Goal: Information Seeking & Learning: Learn about a topic

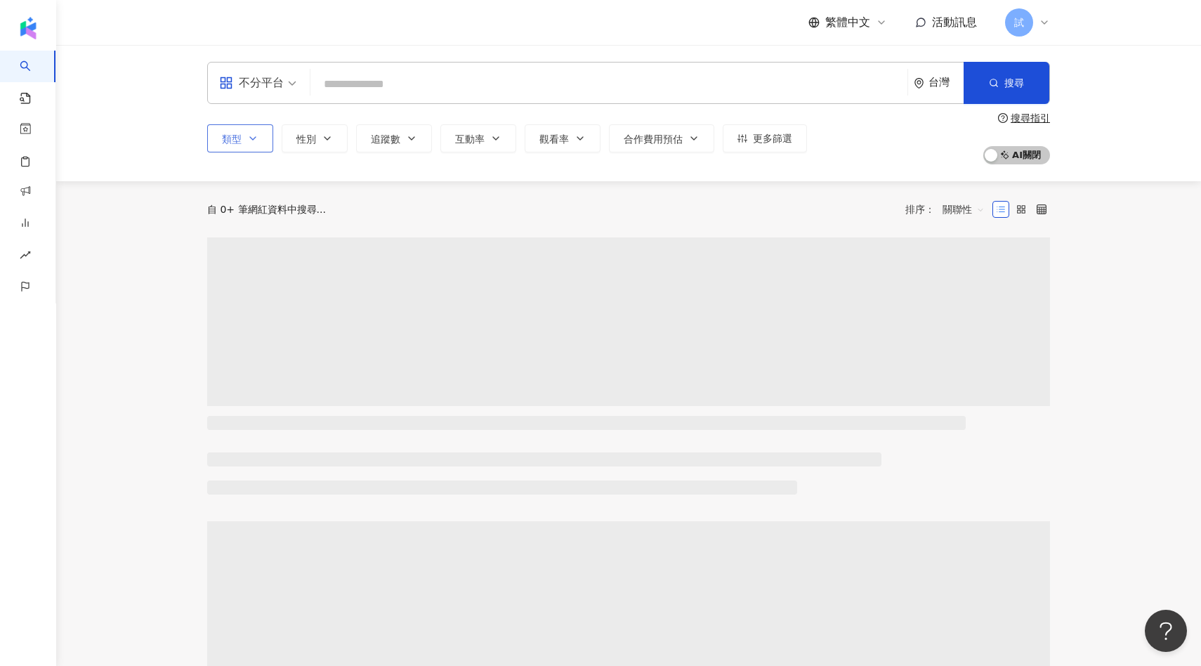
click at [246, 145] on button "類型" at bounding box center [240, 138] width 66 height 28
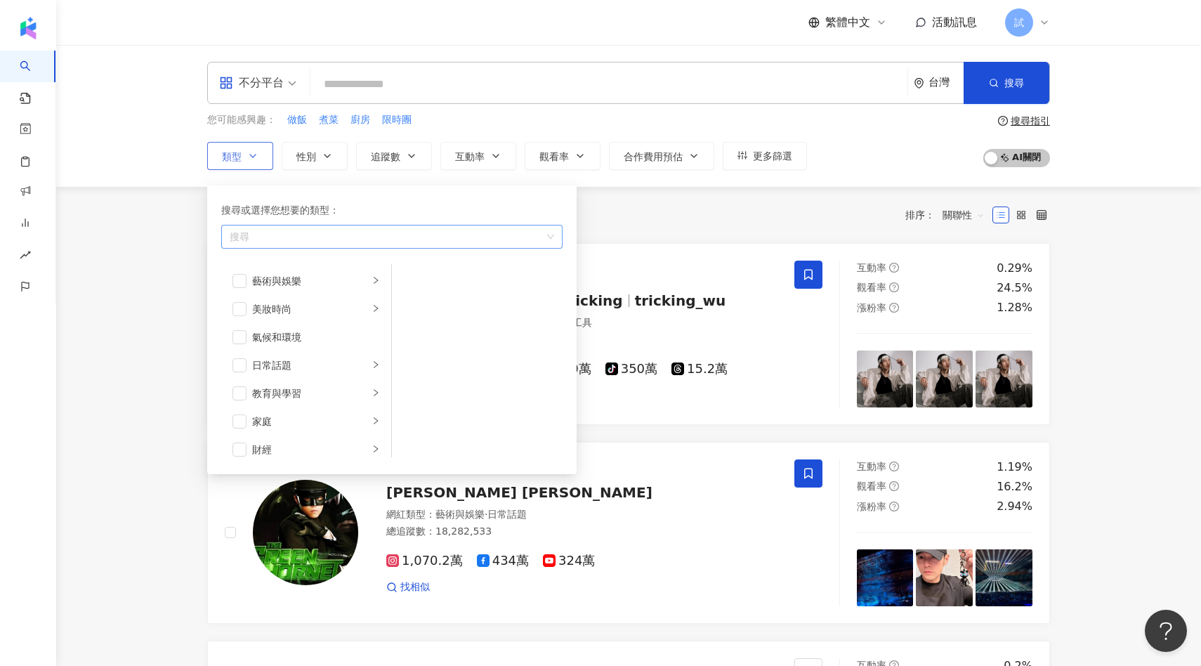
click at [313, 237] on div "button" at bounding box center [384, 236] width 321 height 11
type input "*****"
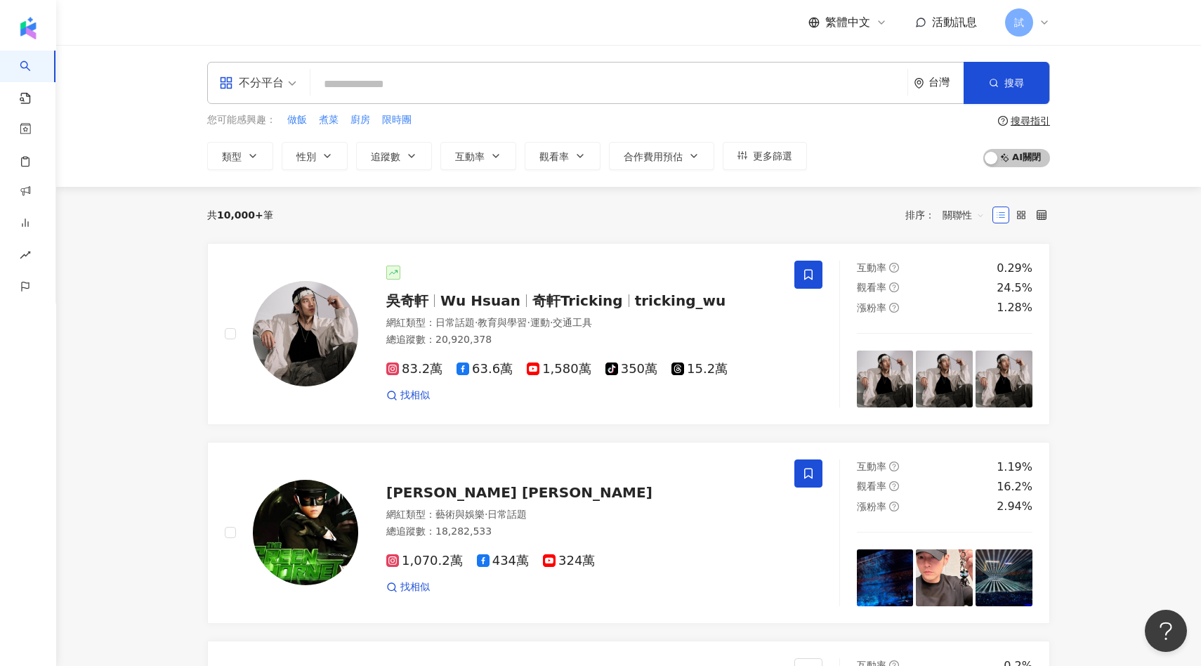
click at [857, 19] on span "繁體中文" at bounding box center [847, 22] width 45 height 15
click at [840, 83] on div "English" at bounding box center [855, 91] width 70 height 25
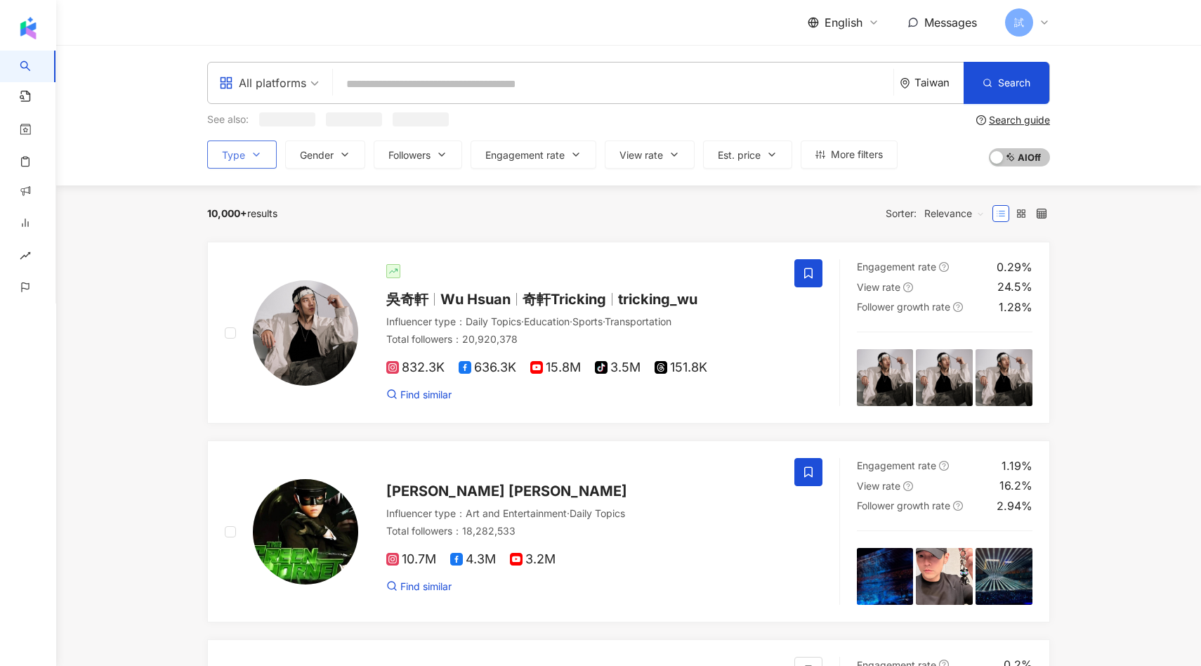
click at [251, 152] on icon "button" at bounding box center [256, 154] width 11 height 11
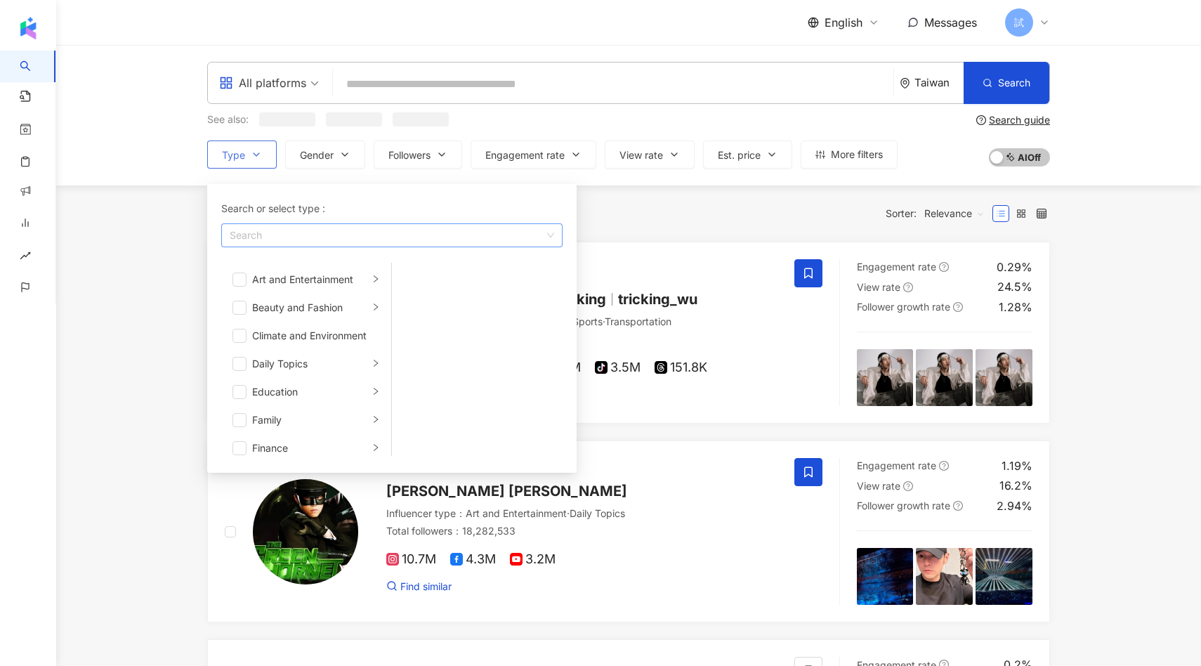
click at [256, 235] on div "button" at bounding box center [384, 235] width 321 height 11
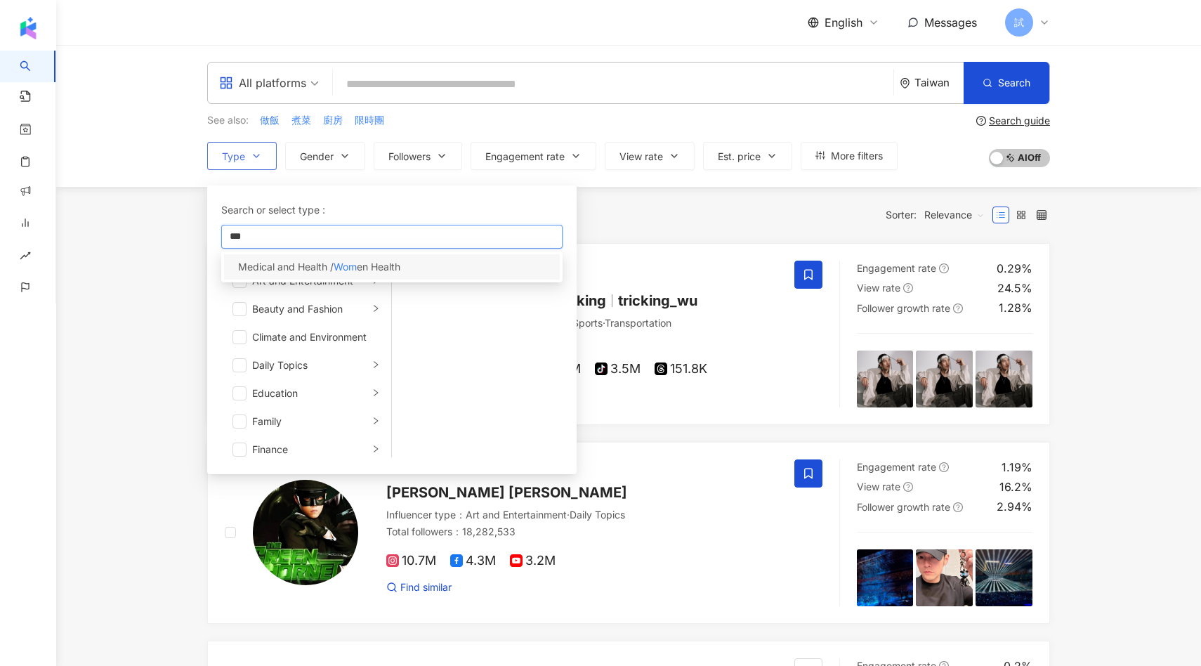
type input "***"
click at [284, 271] on span "Medical and Health /" at bounding box center [286, 267] width 96 height 12
click at [852, 22] on span "English" at bounding box center [844, 22] width 38 height 15
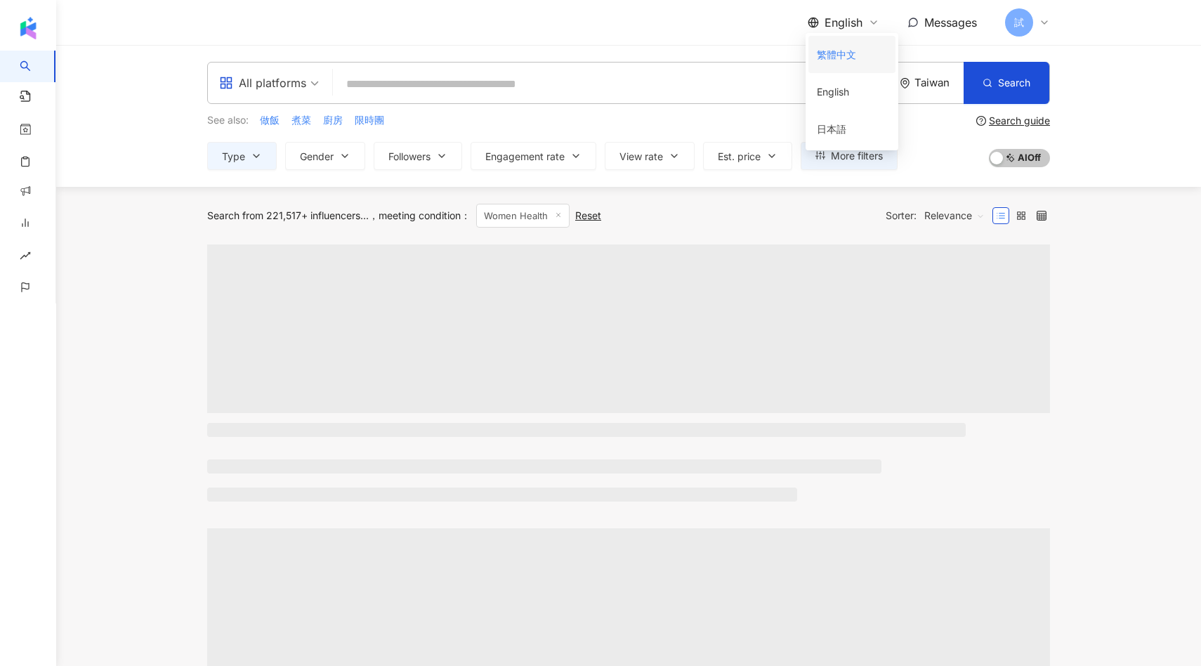
click at [851, 60] on div "繁體中文" at bounding box center [852, 54] width 70 height 25
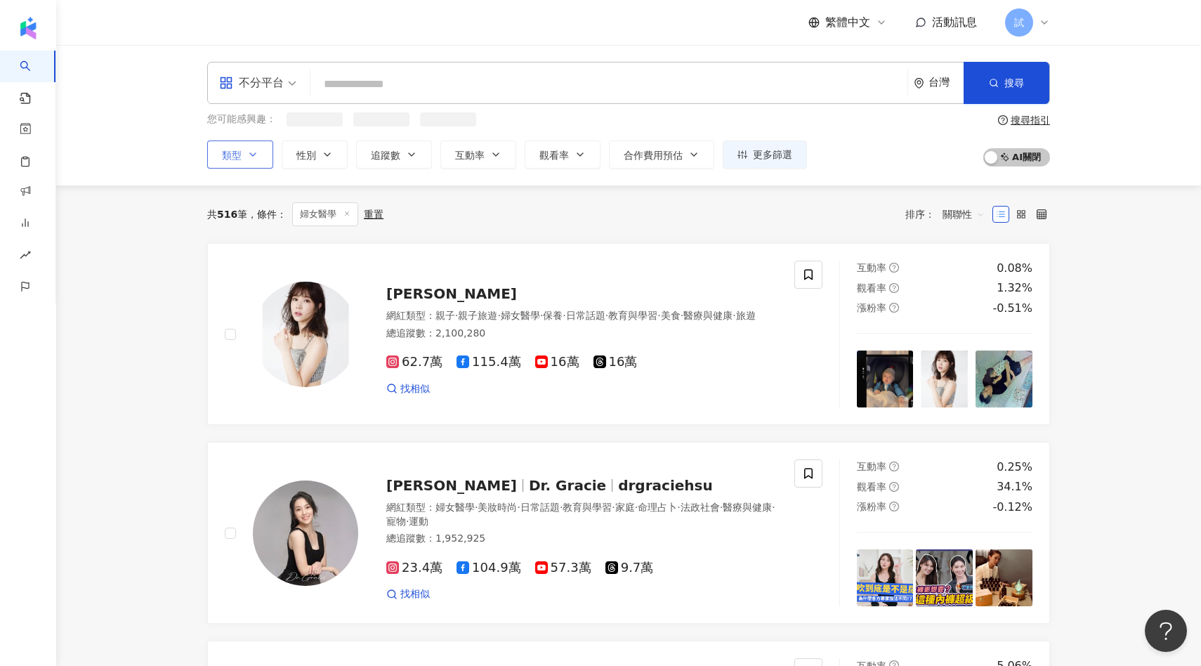
click at [242, 154] on button "類型" at bounding box center [240, 154] width 66 height 28
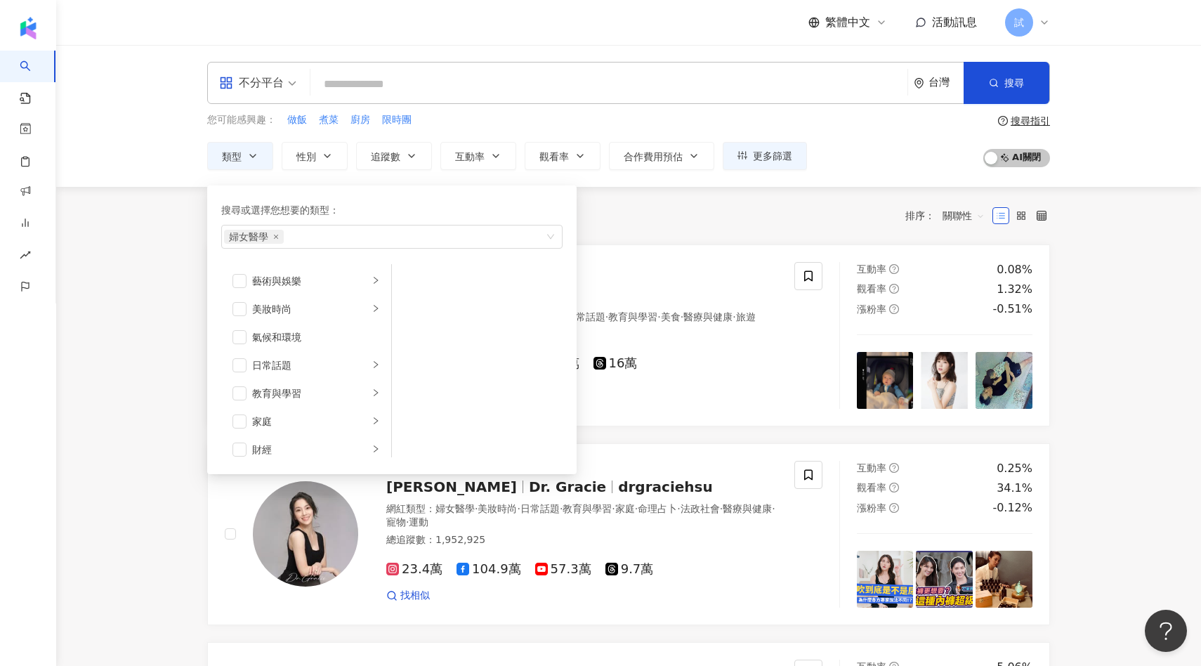
click at [643, 216] on div "共 516 筆 條件 ： 婦女醫學 重置 排序： 關聯性" at bounding box center [628, 216] width 843 height 24
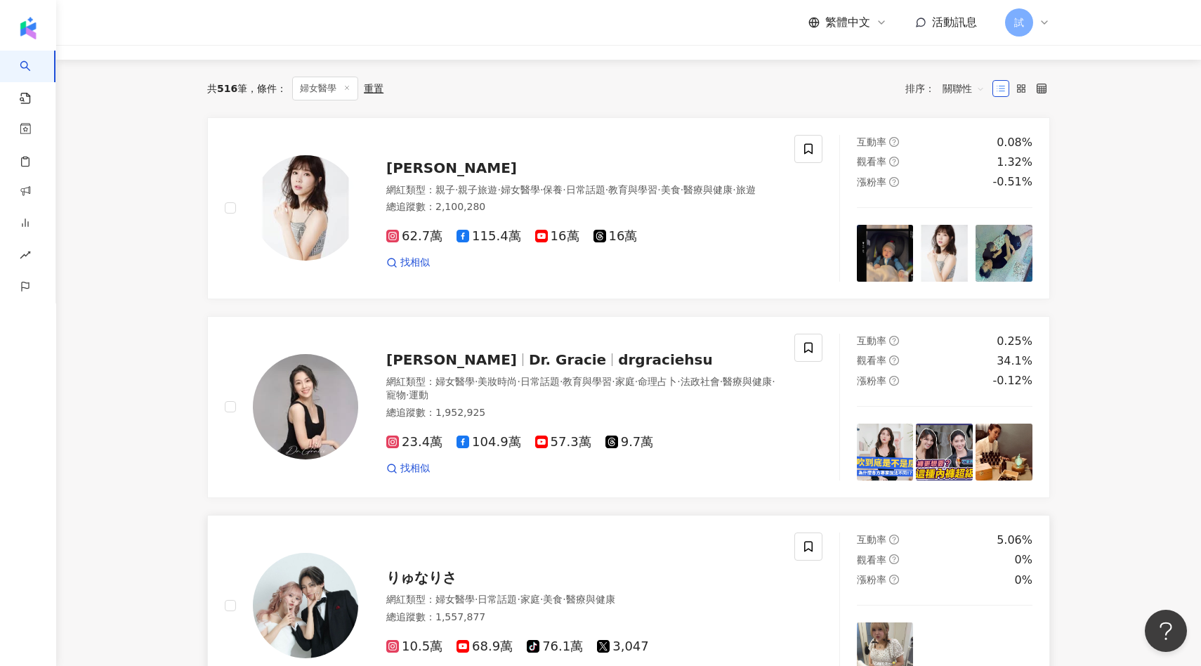
scroll to position [118, 0]
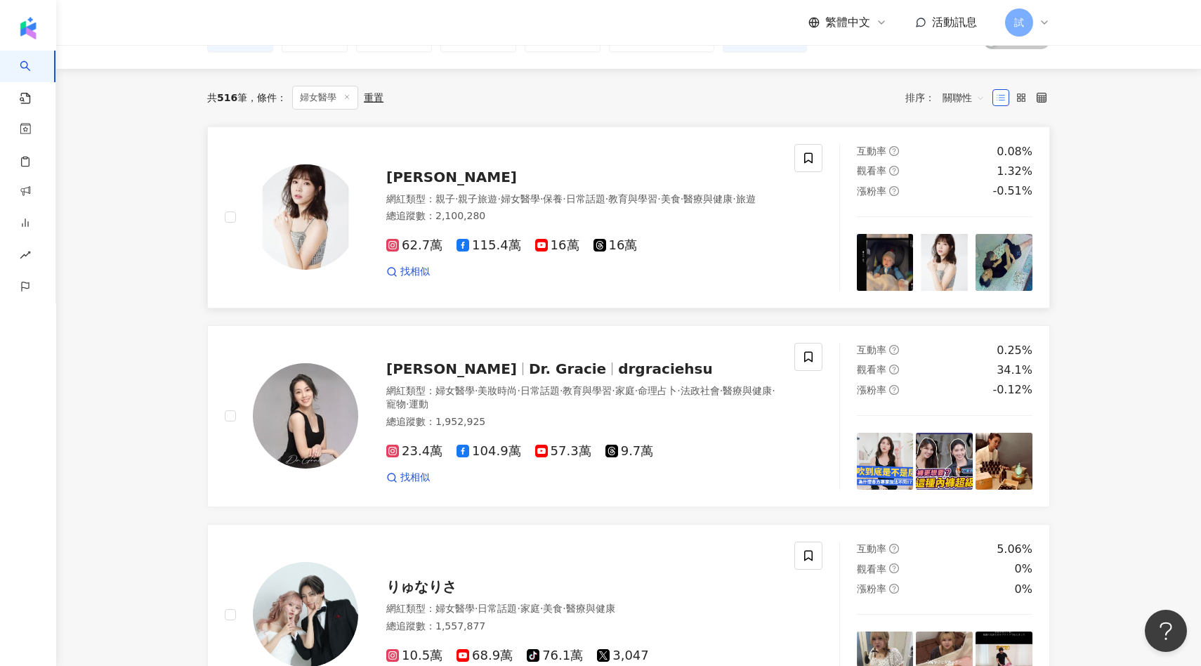
click at [513, 193] on span "婦女醫學" at bounding box center [520, 198] width 39 height 11
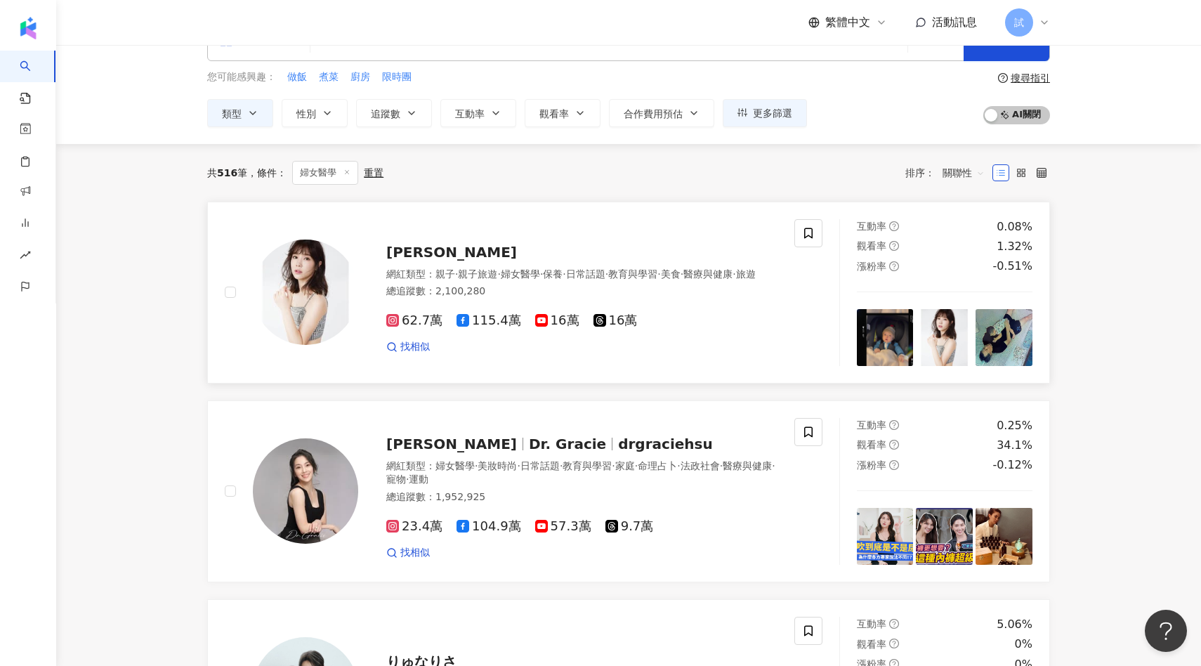
scroll to position [0, 0]
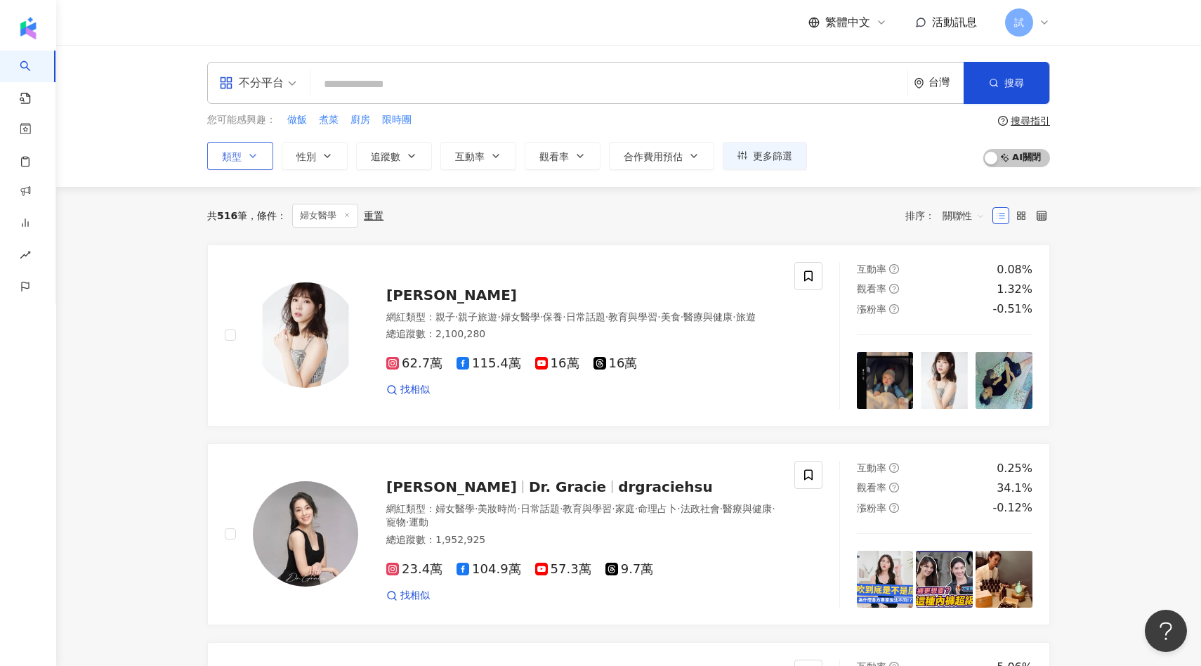
click at [249, 164] on button "類型" at bounding box center [240, 156] width 66 height 28
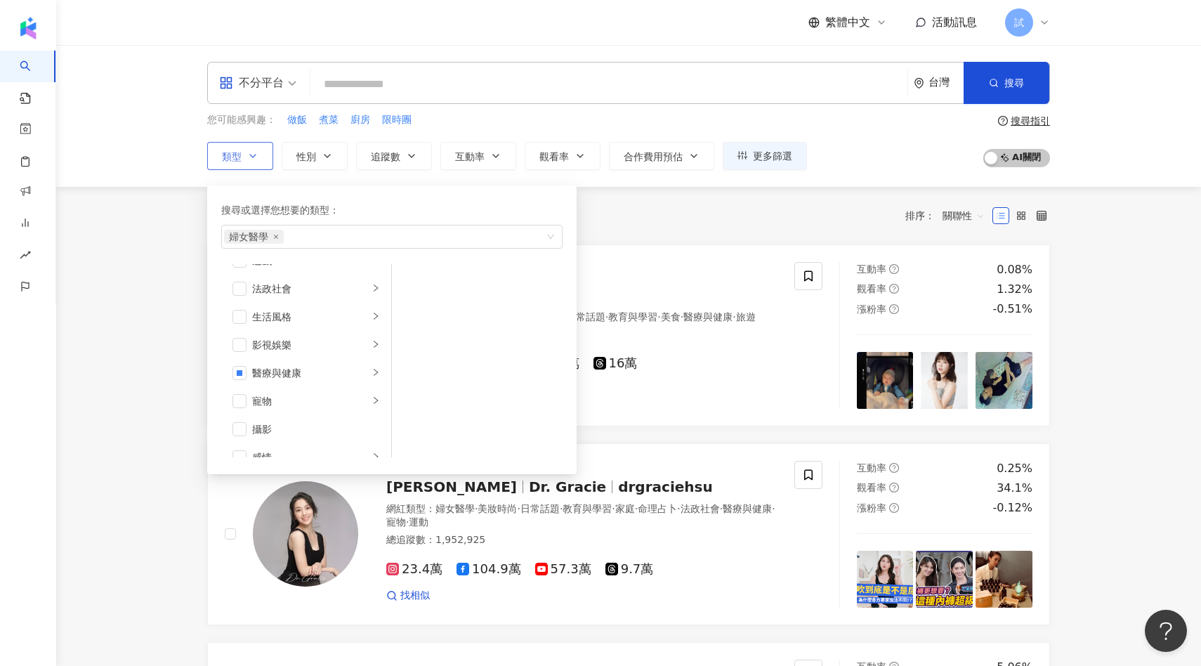
scroll to position [275, 0]
click at [299, 370] on div "醫療與健康" at bounding box center [310, 370] width 117 height 15
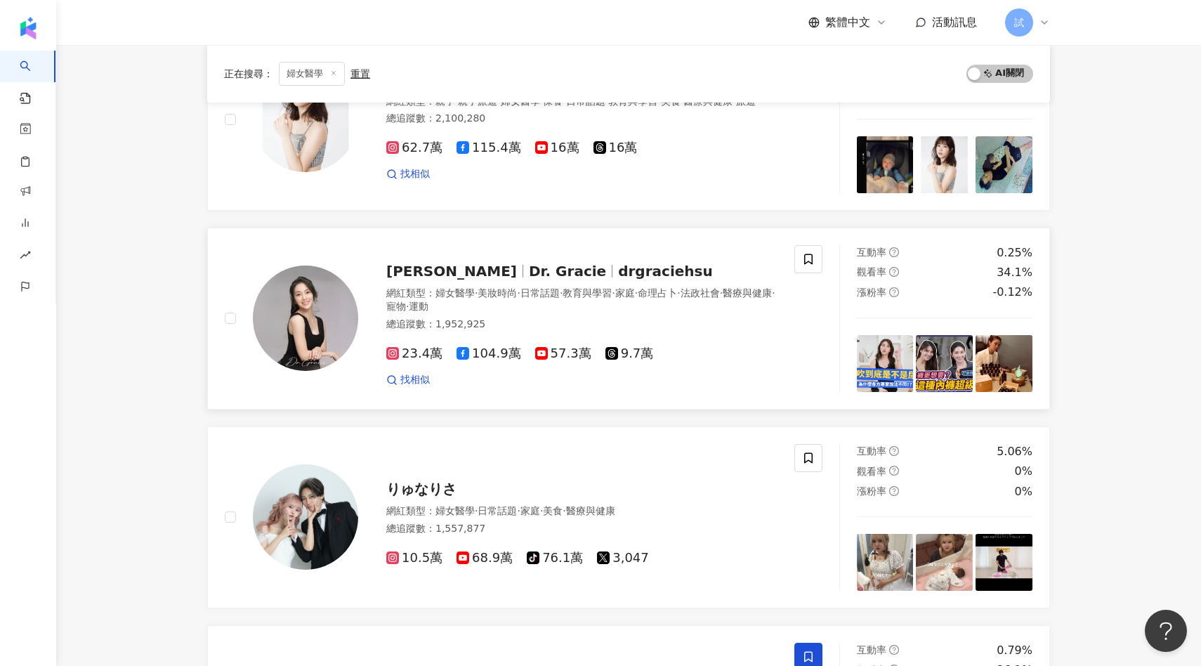
scroll to position [0, 0]
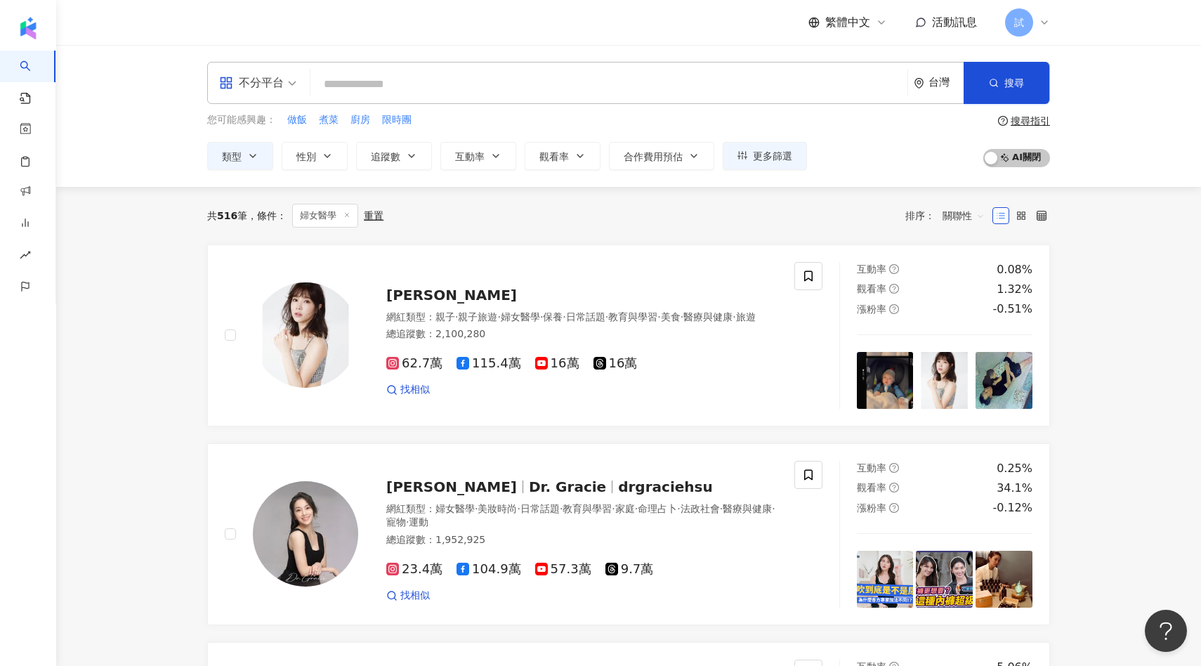
click at [377, 84] on input "search" at bounding box center [609, 84] width 586 height 27
click at [385, 85] on input "search" at bounding box center [609, 84] width 586 height 27
paste input "*"
click at [385, 85] on input "search" at bounding box center [609, 84] width 586 height 27
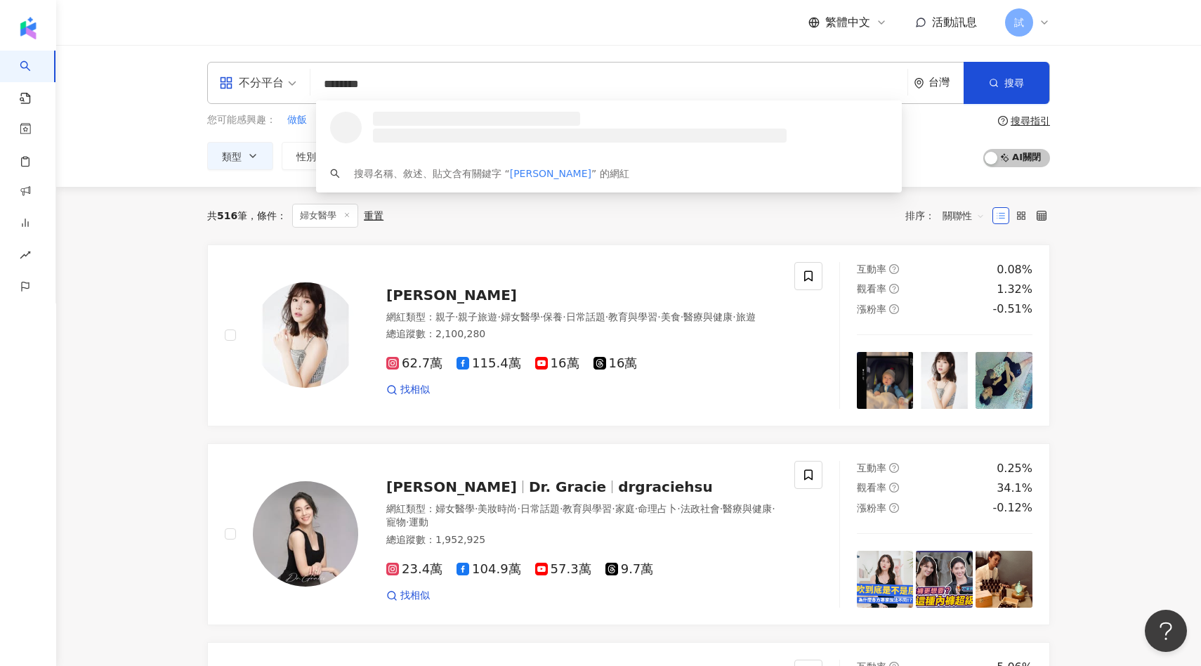
type input "*********"
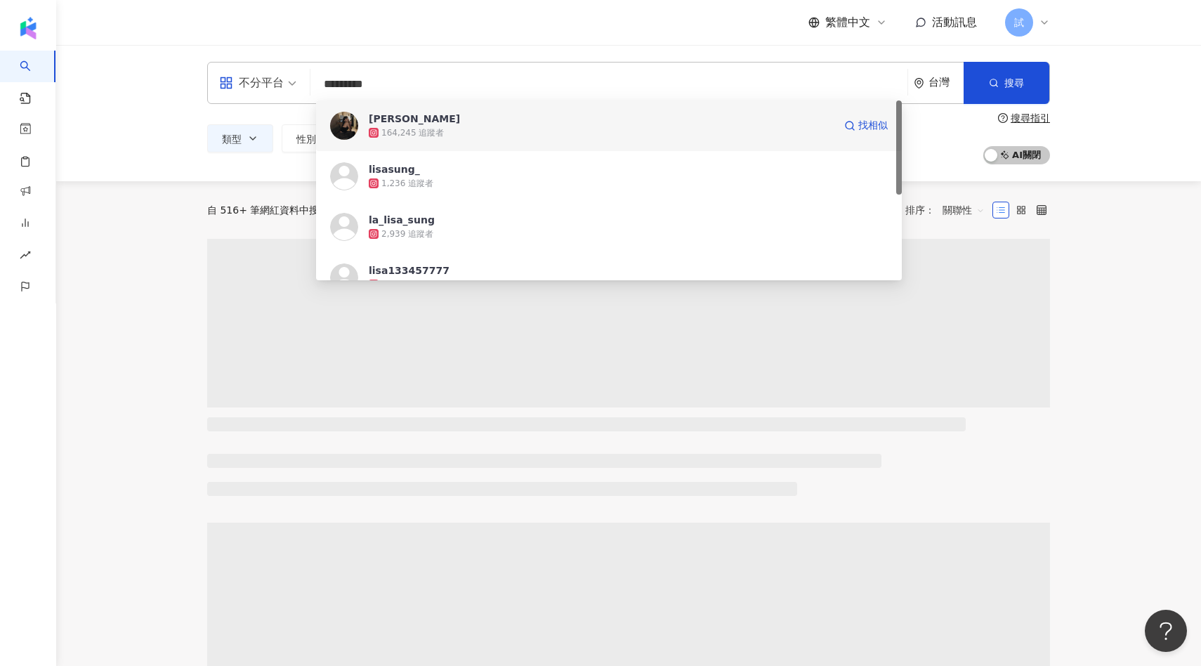
click at [404, 126] on div "Lisa Sung 164,245 追蹤者" at bounding box center [601, 126] width 465 height 28
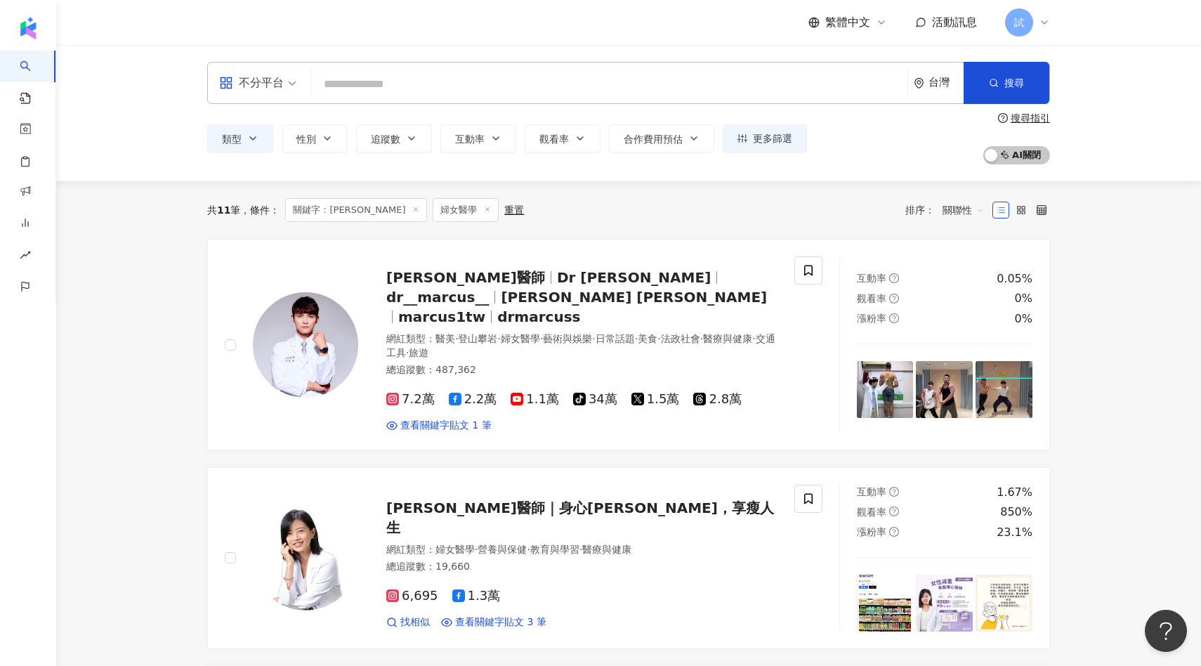
click at [416, 76] on input "search" at bounding box center [609, 84] width 586 height 27
click at [408, 84] on input "search" at bounding box center [609, 84] width 586 height 27
click at [440, 93] on input "search" at bounding box center [609, 84] width 586 height 27
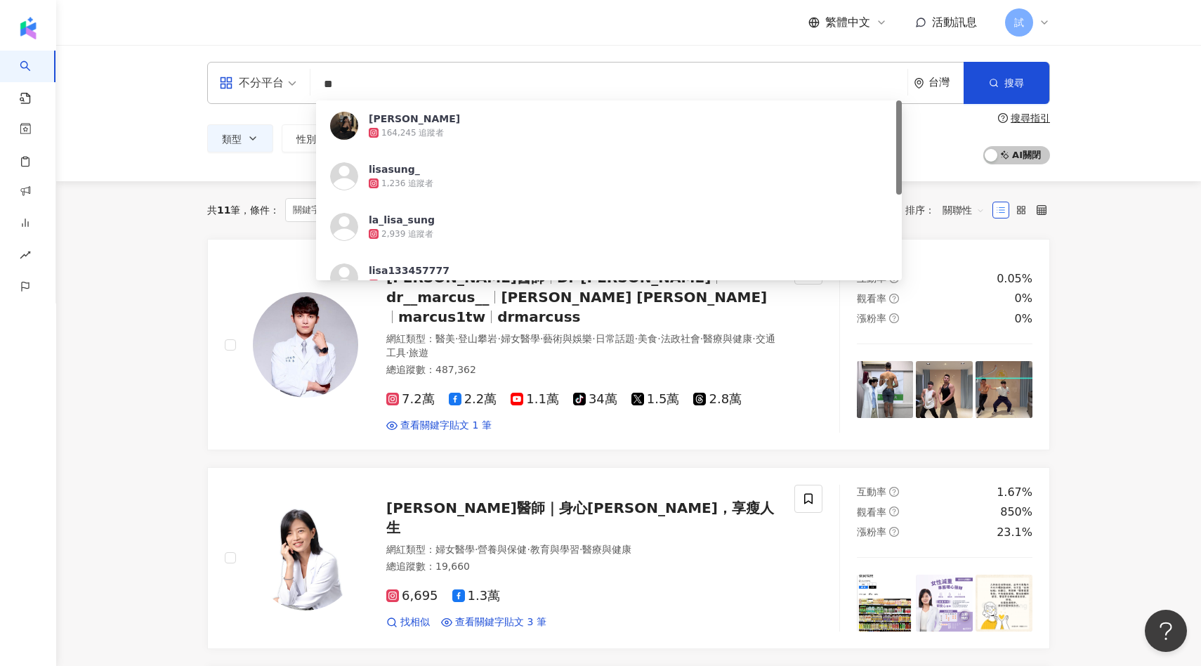
type input "*"
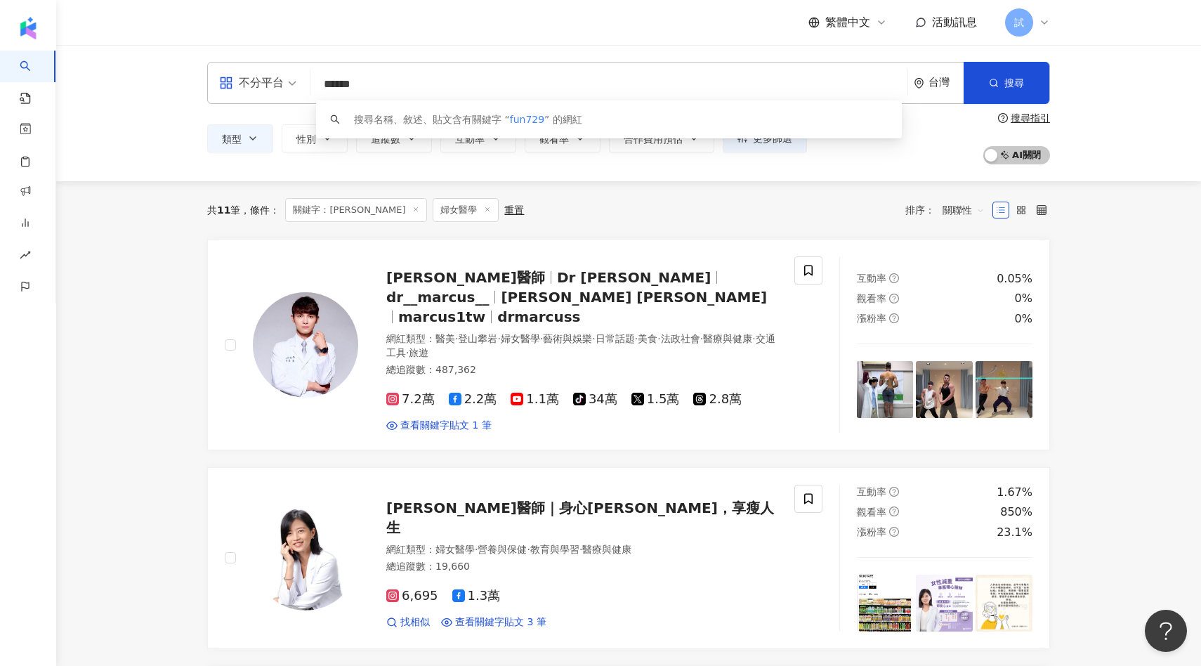
type input "*******"
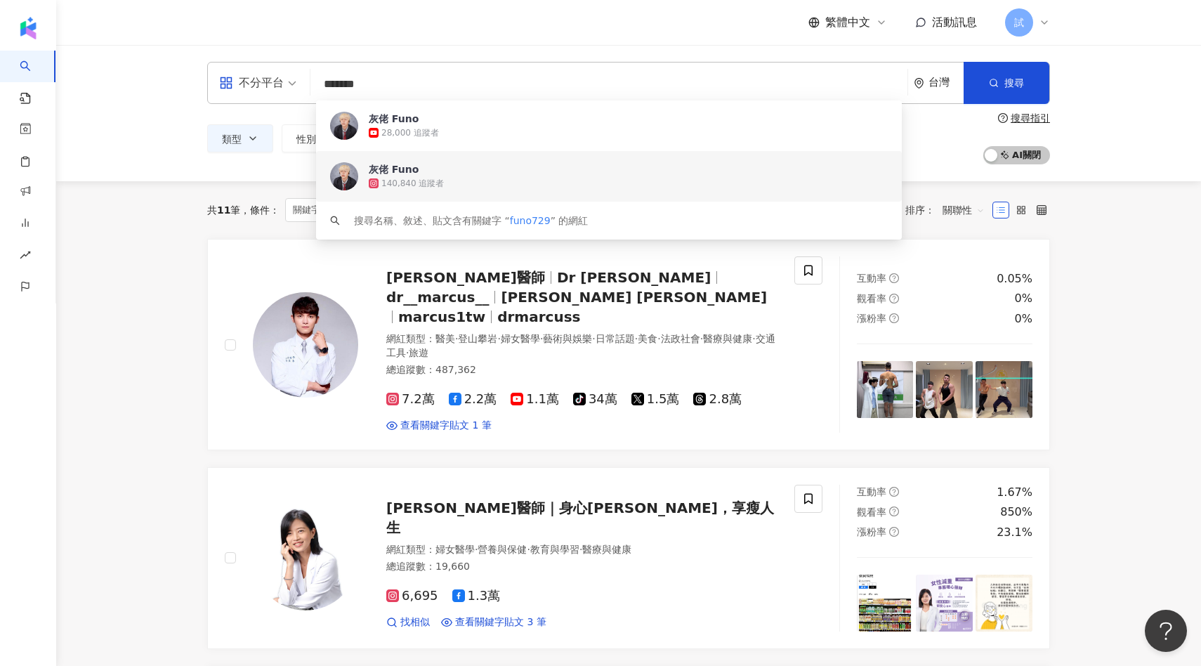
click at [439, 164] on span "灰佬 Funo" at bounding box center [601, 169] width 465 height 14
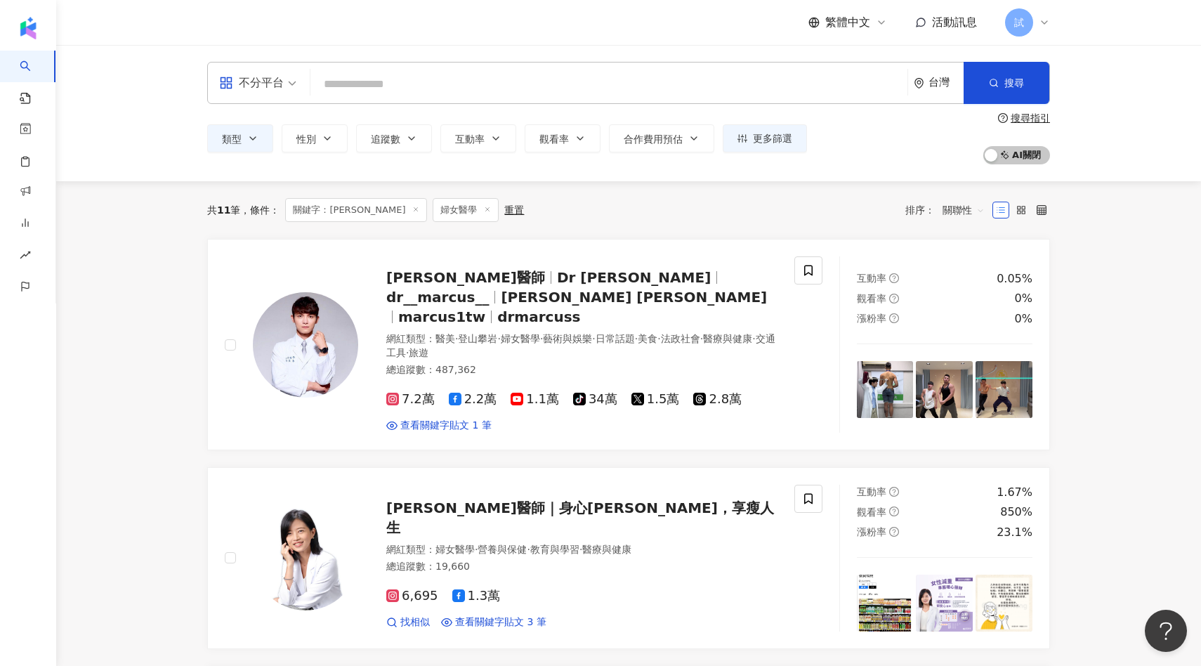
click at [494, 94] on input "search" at bounding box center [609, 84] width 586 height 27
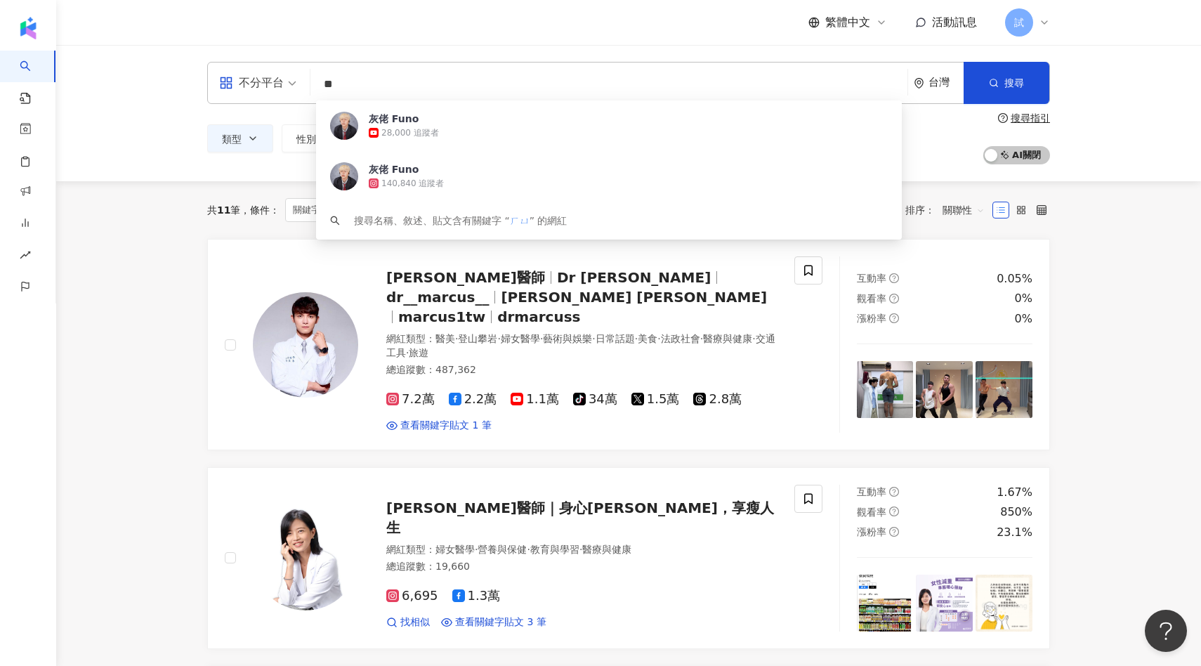
type input "*"
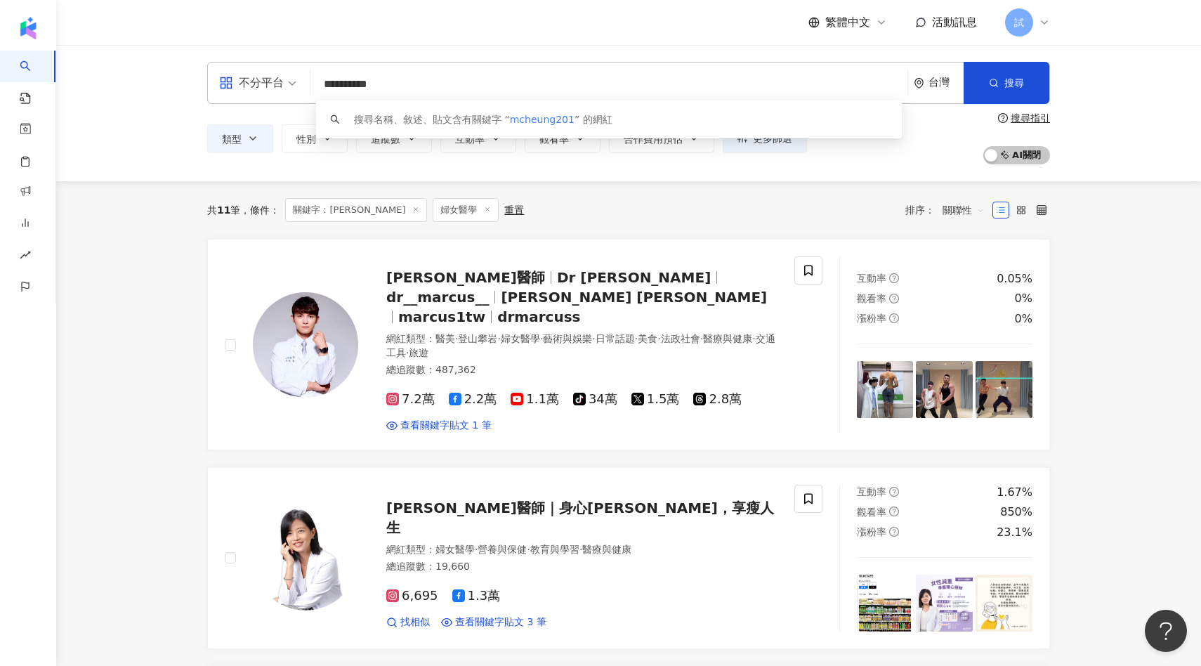
type input "**********"
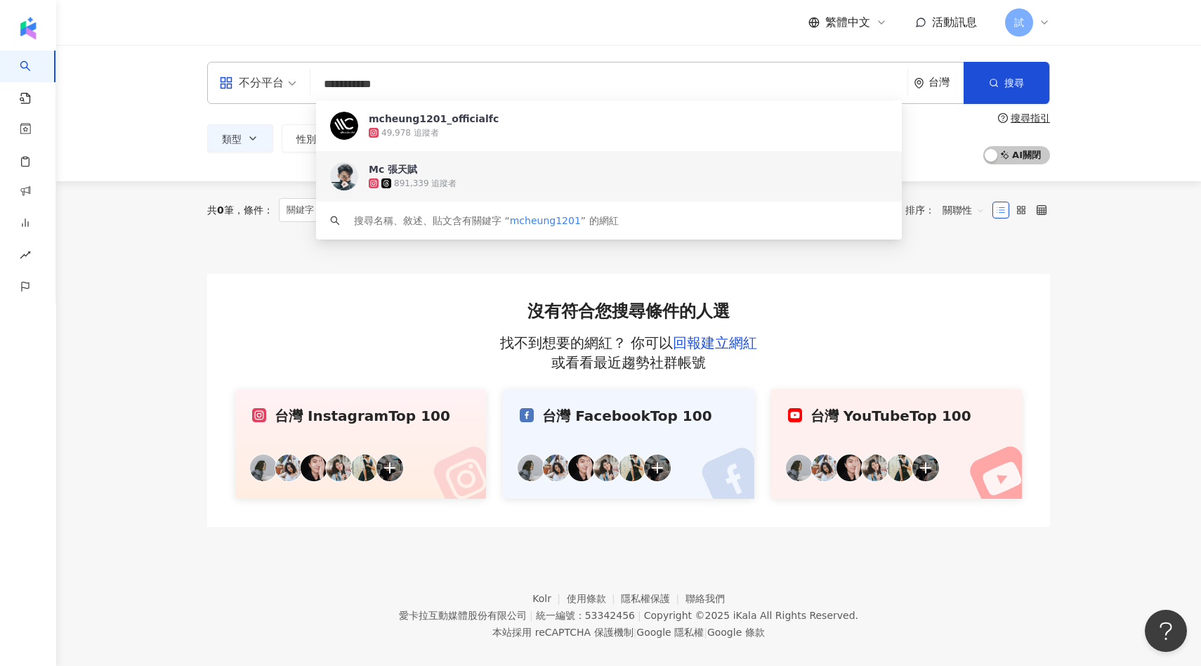
click at [461, 178] on div "891,339 追蹤者" at bounding box center [628, 183] width 519 height 14
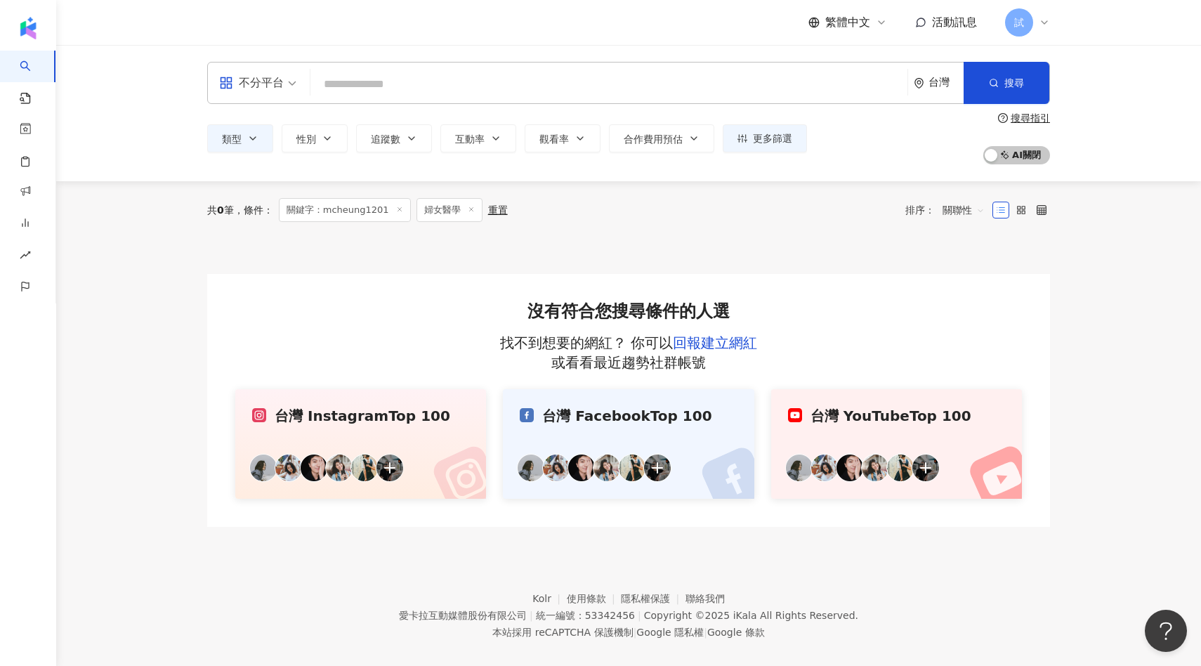
click at [503, 89] on input "search" at bounding box center [609, 84] width 586 height 27
paste input "*****"
type input "*****"
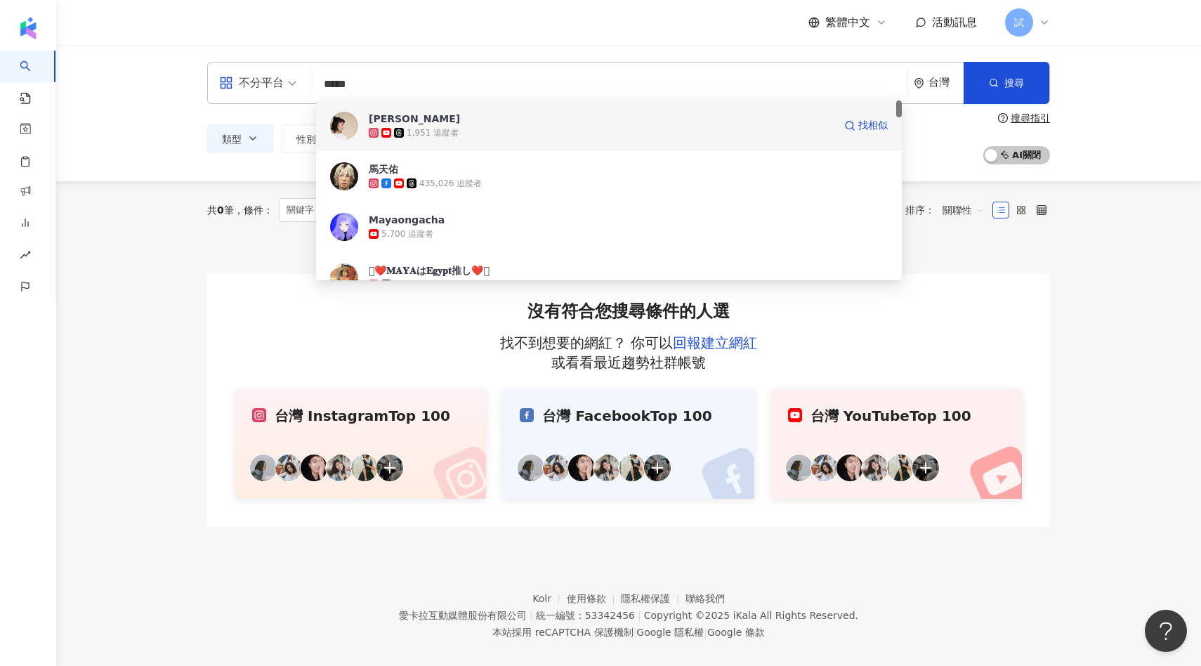
click at [487, 124] on span "Maya Ooh" at bounding box center [601, 119] width 465 height 14
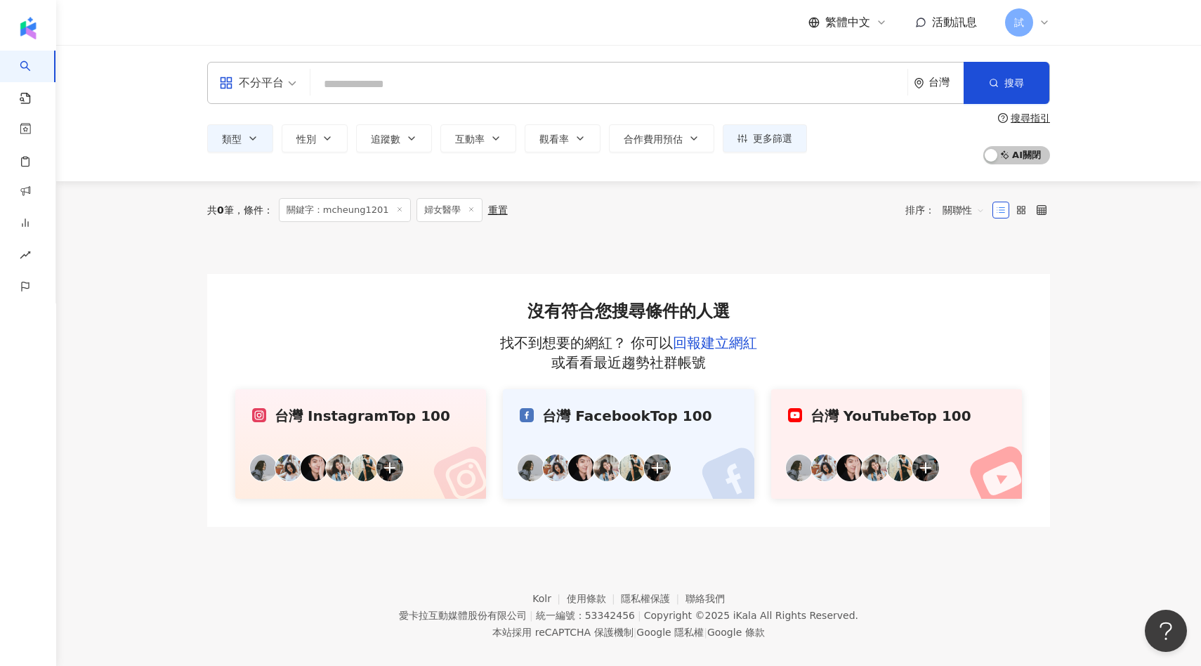
paste input "*****"
type input "*****"
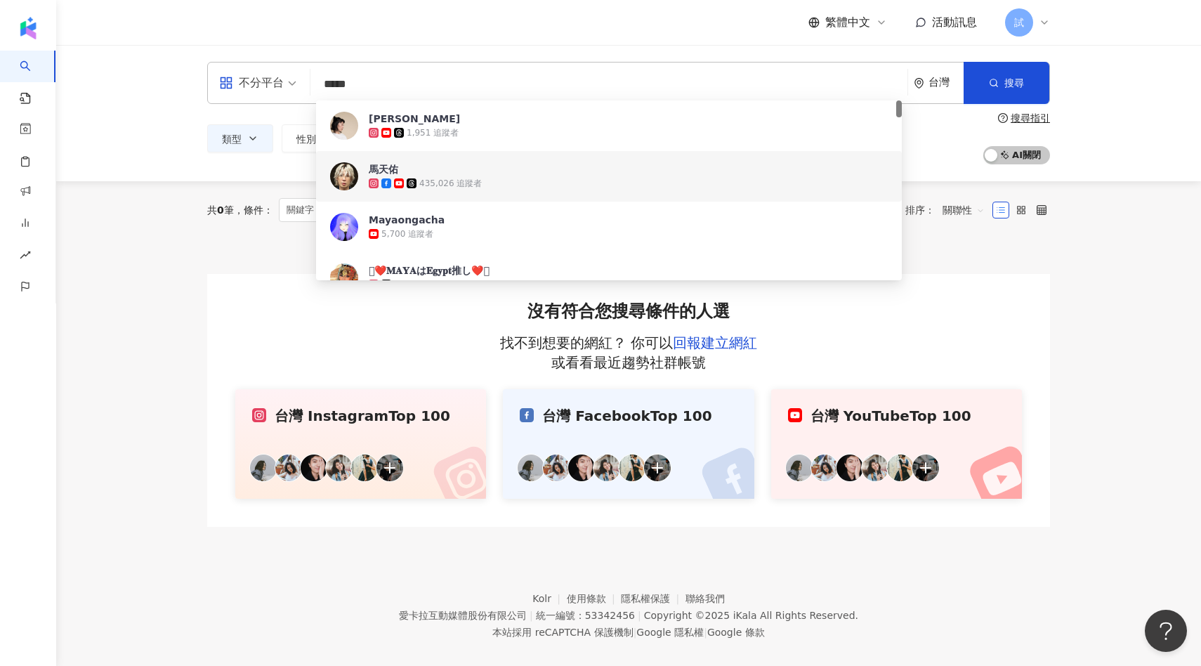
click at [499, 199] on div "馬天佑 435,026 追蹤者" at bounding box center [609, 176] width 586 height 51
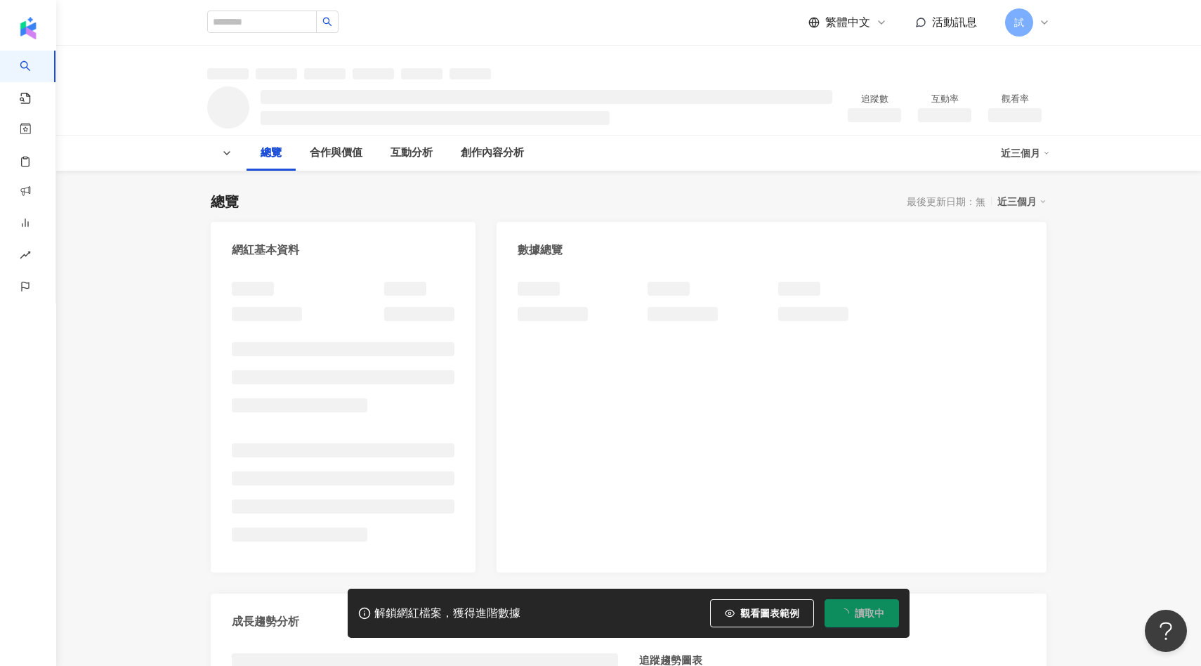
scroll to position [43, 0]
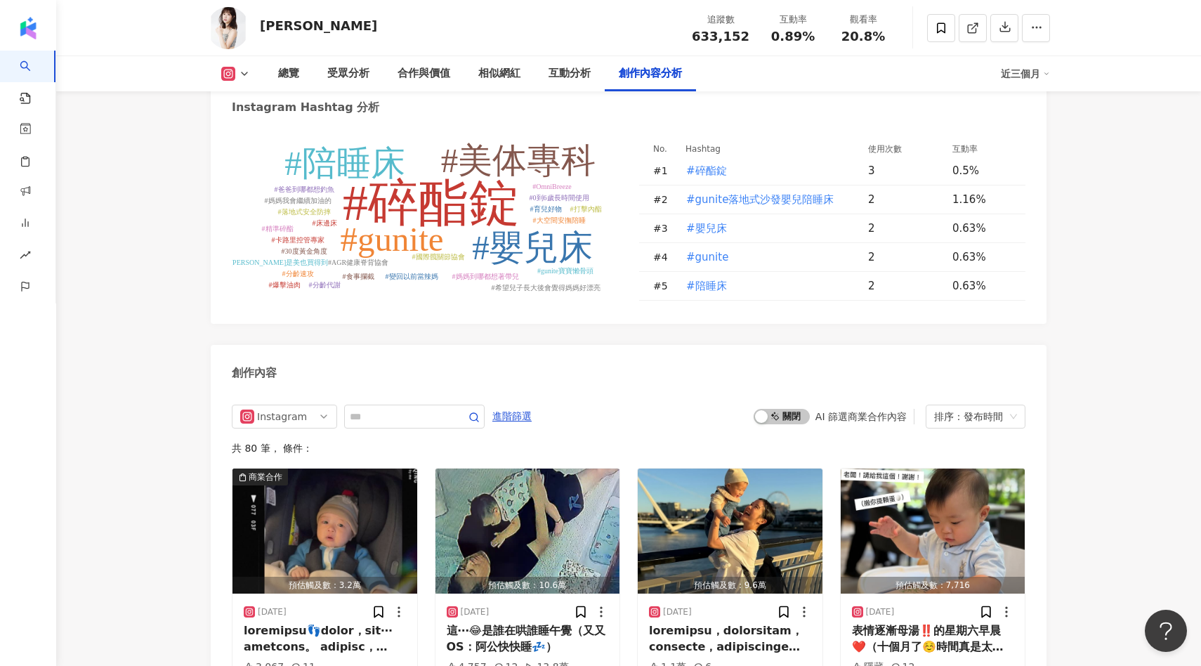
scroll to position [4254, 0]
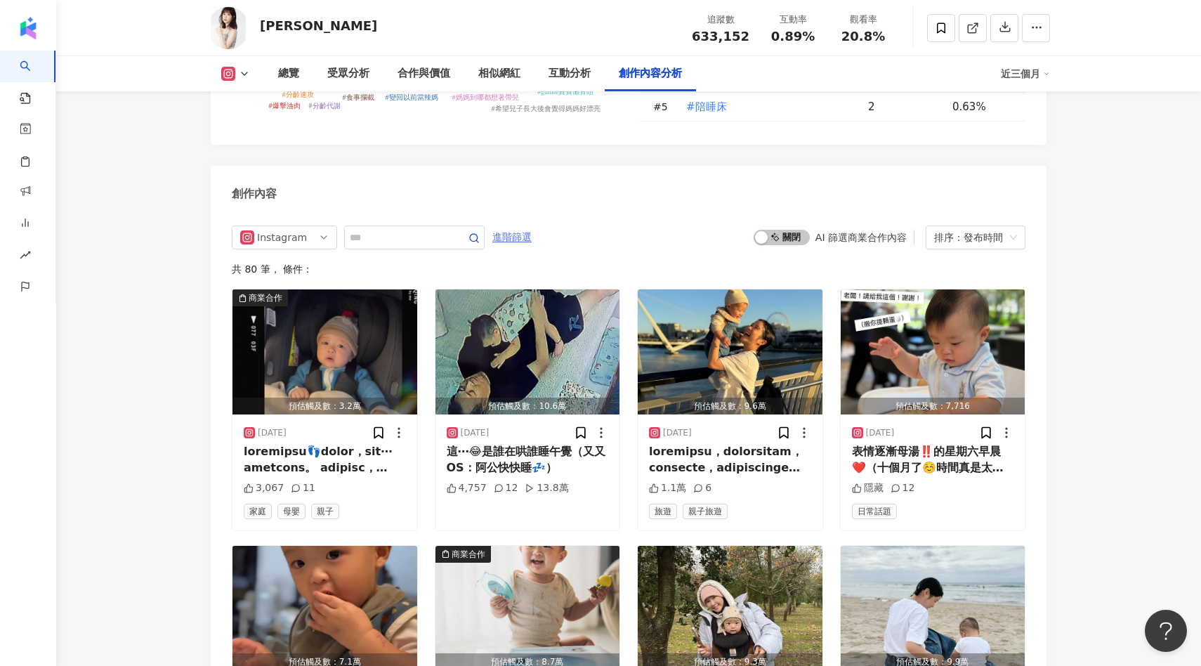
click at [516, 226] on span "進階篩選" at bounding box center [511, 237] width 39 height 22
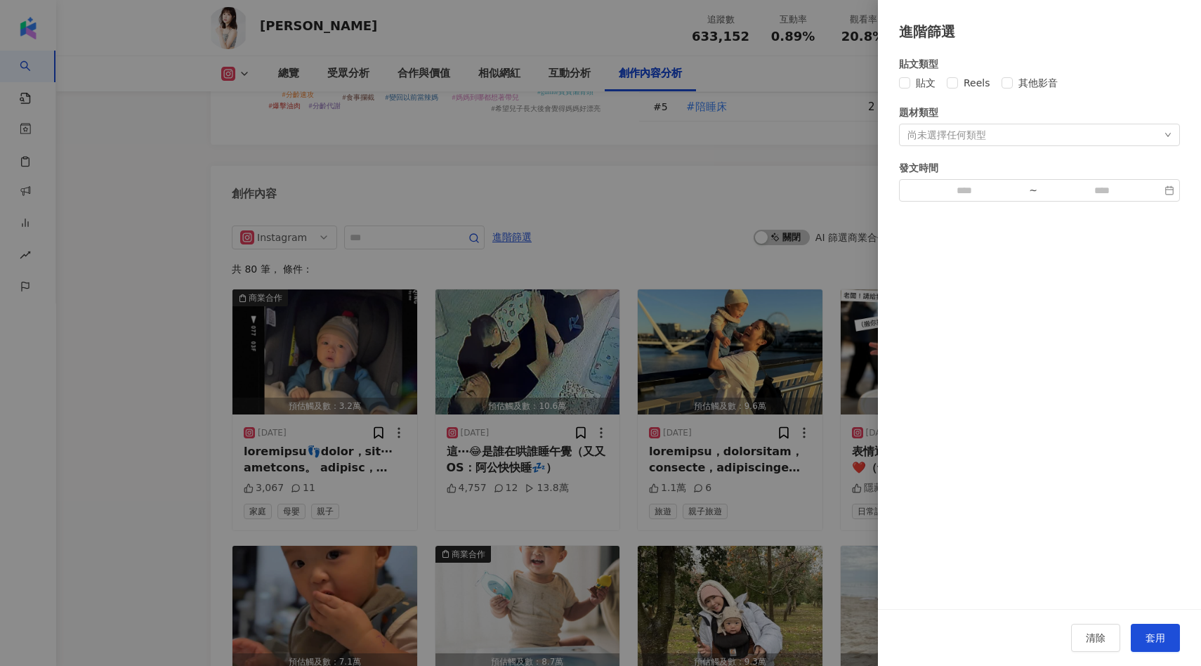
click at [948, 141] on div "尚未選擇任何類型" at bounding box center [1039, 135] width 281 height 22
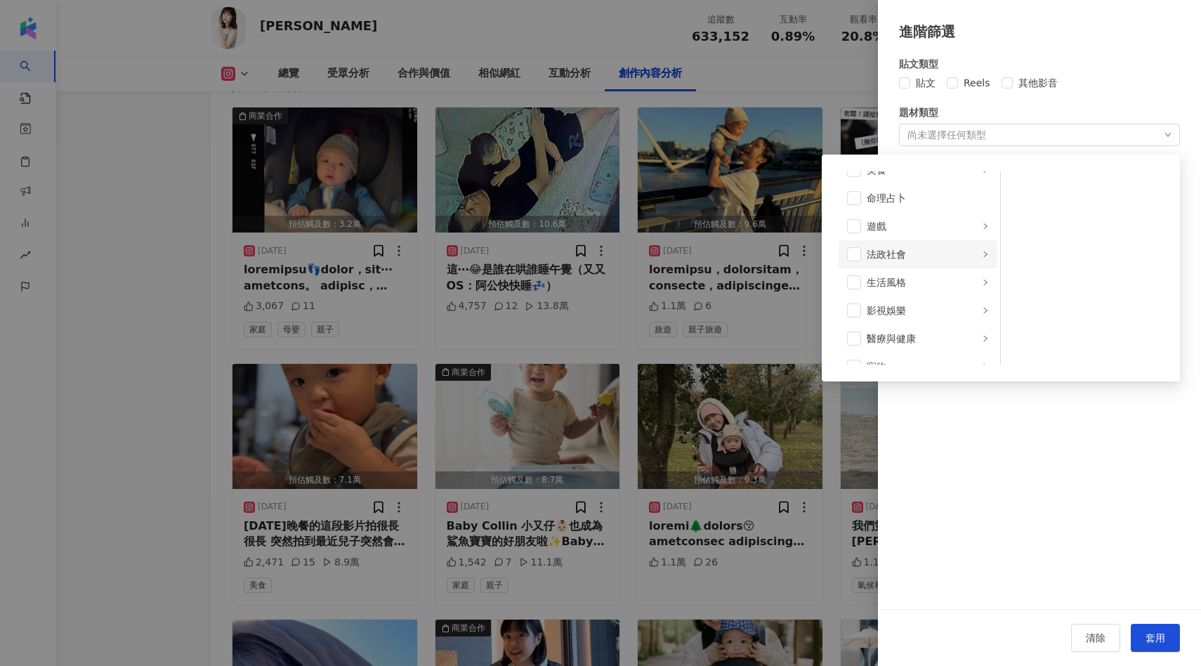
scroll to position [214, 0]
click at [904, 346] on div "醫療與健康" at bounding box center [923, 339] width 112 height 15
click at [1028, 277] on li "婦女醫學" at bounding box center [1083, 272] width 159 height 28
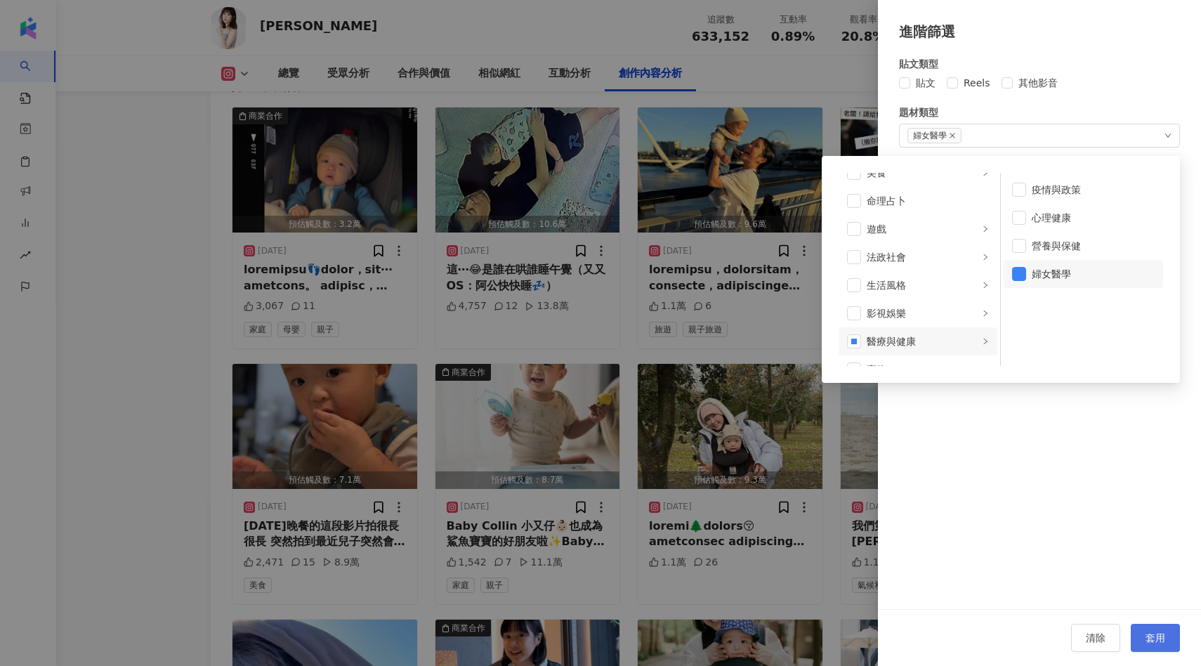
click at [1154, 629] on button "套用" at bounding box center [1155, 638] width 49 height 28
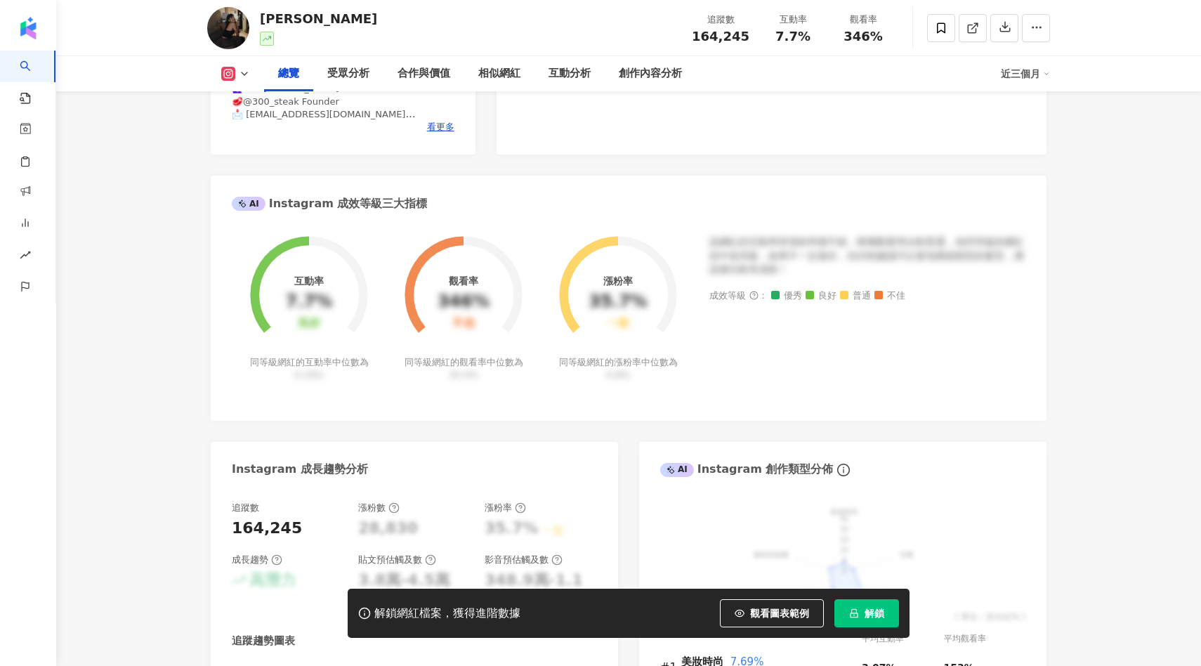
scroll to position [634, 0]
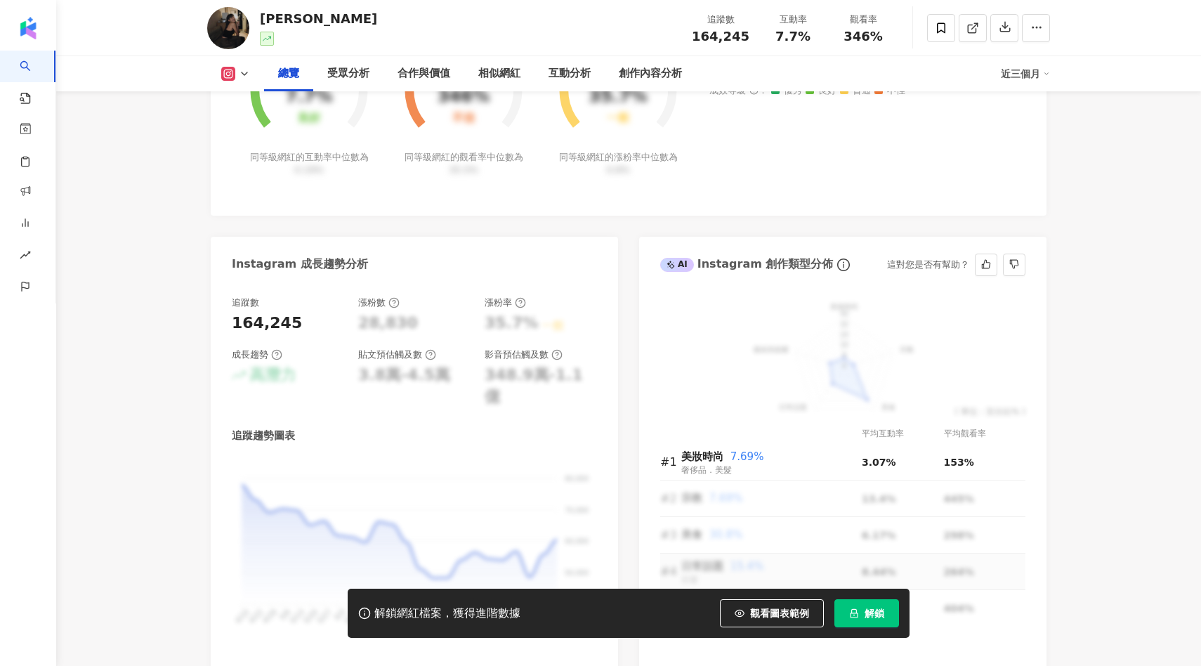
click at [853, 605] on button "解鎖" at bounding box center [866, 613] width 65 height 28
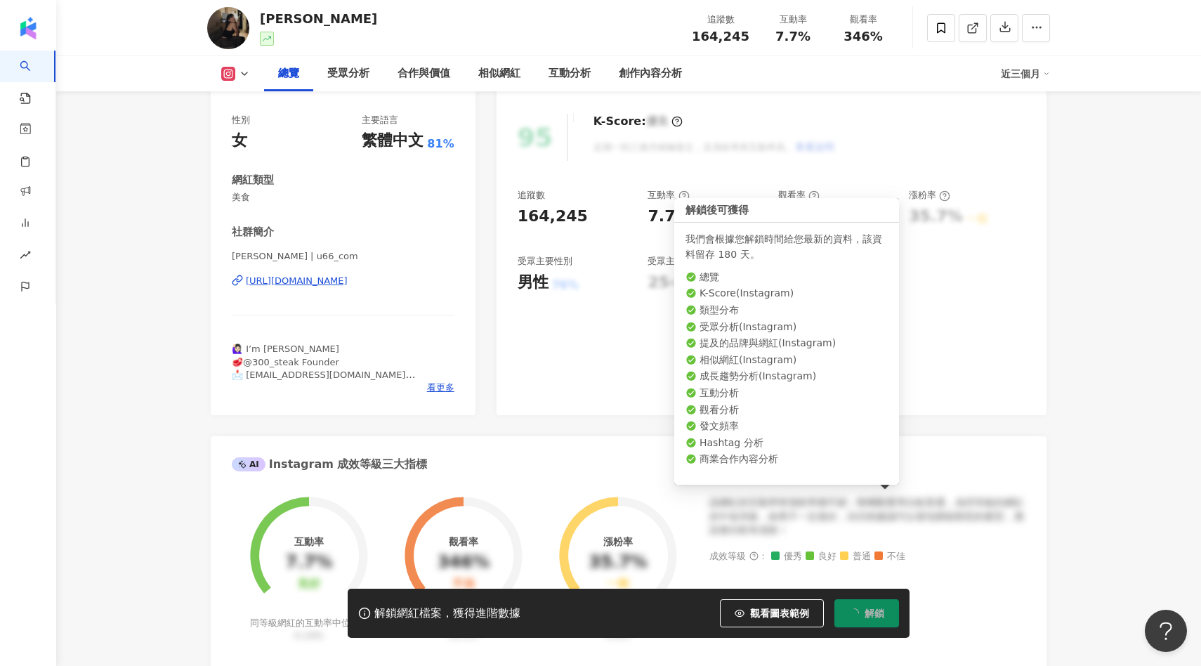
scroll to position [0, 0]
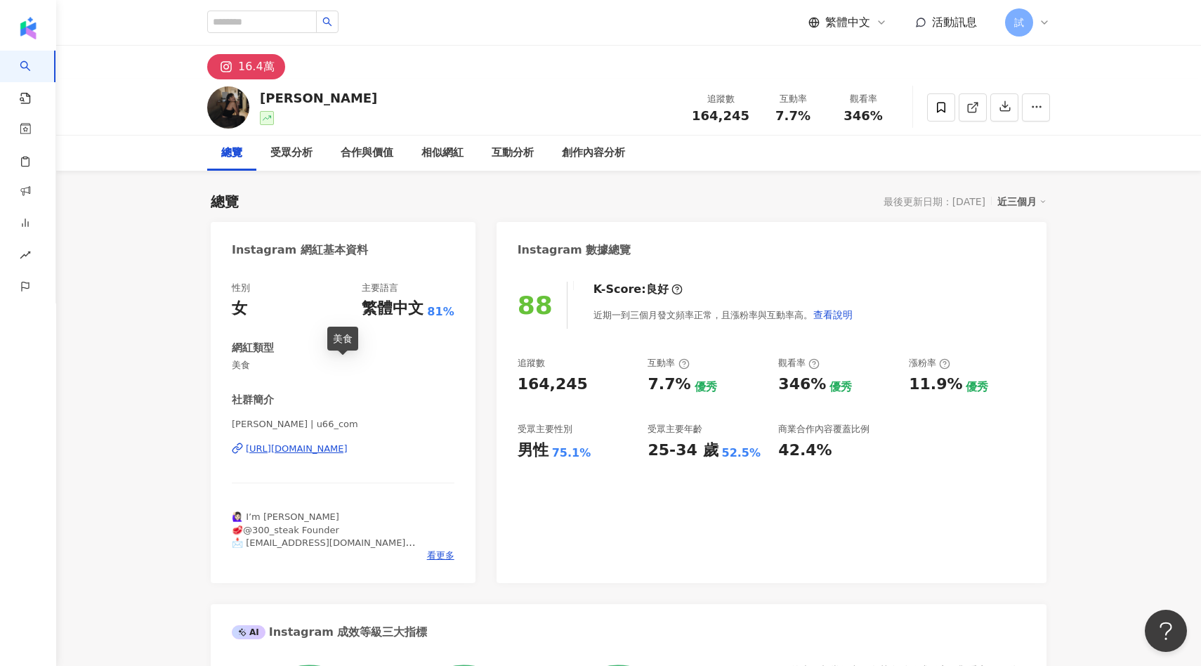
click at [249, 371] on span "美食" at bounding box center [343, 365] width 223 height 13
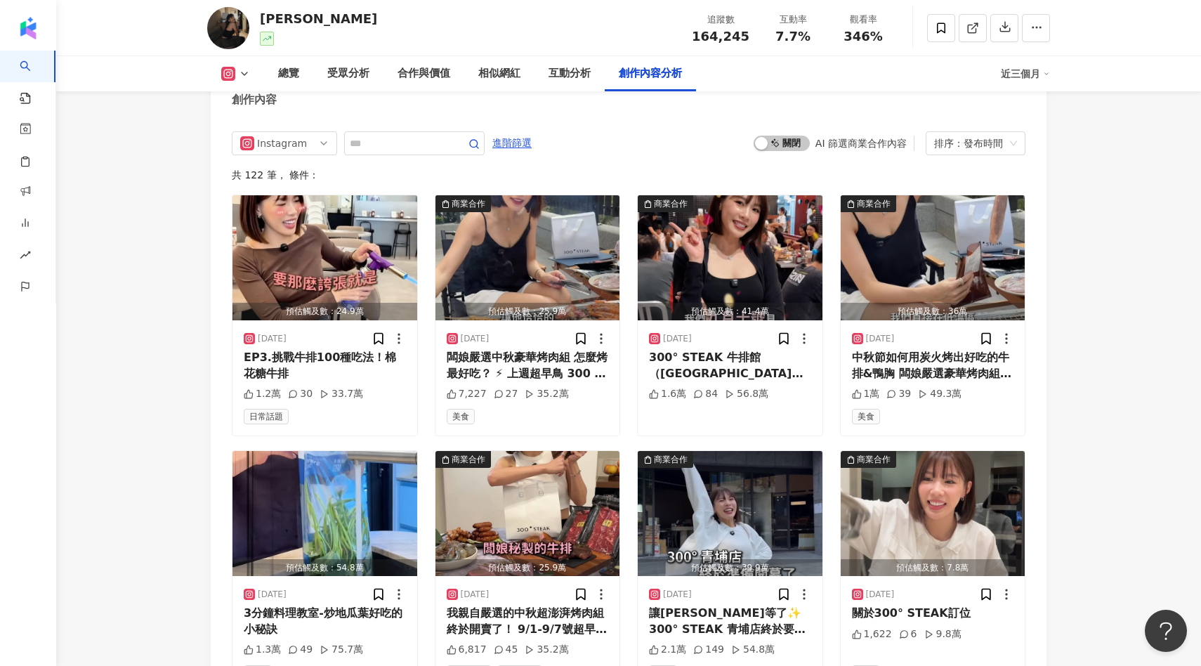
scroll to position [4339, 0]
click at [530, 263] on img "button" at bounding box center [527, 257] width 185 height 125
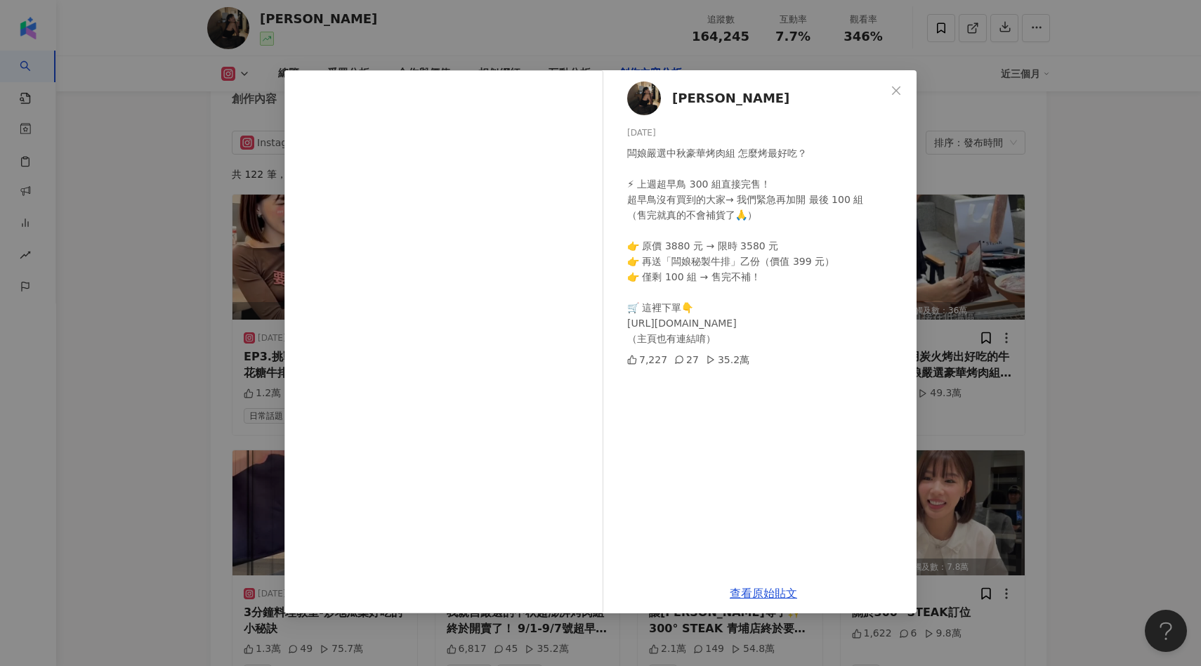
click at [976, 311] on div "Lisa Sung 2025/9/11 闆娘嚴選中秋豪華烤肉組 怎麼烤最好吃？ ⚡ 上週超早鳥 300 組直接完售！ 超早鳥沒有買到的大家→ 我們緊急再加開 …" at bounding box center [600, 333] width 1201 height 666
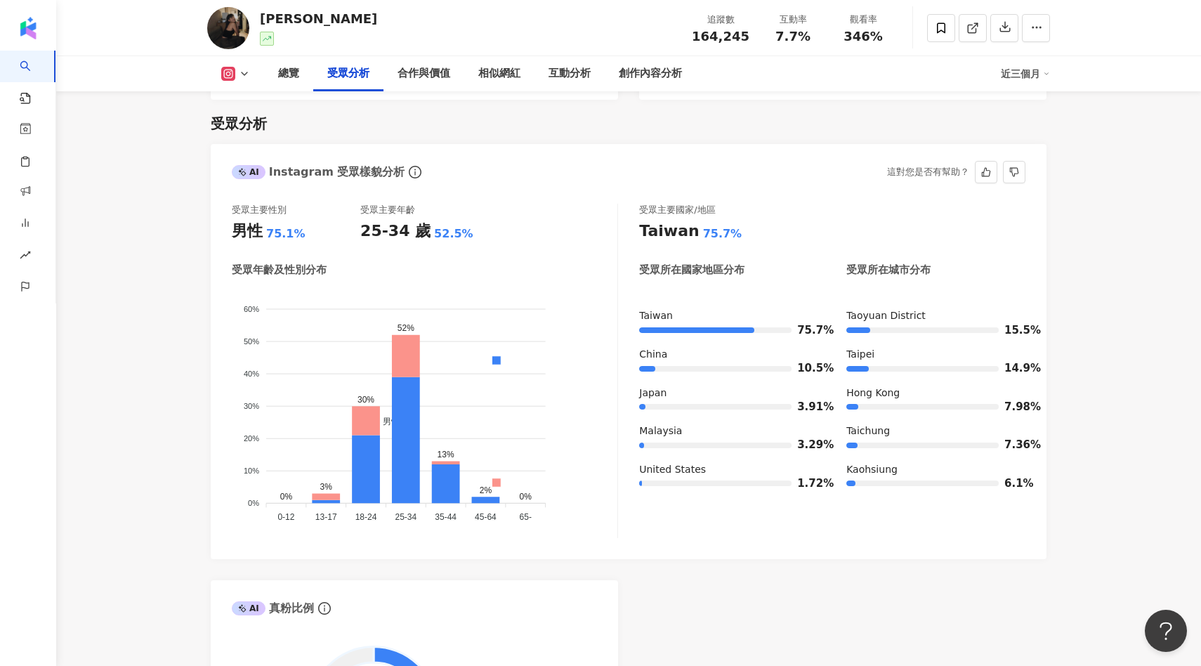
scroll to position [1201, 0]
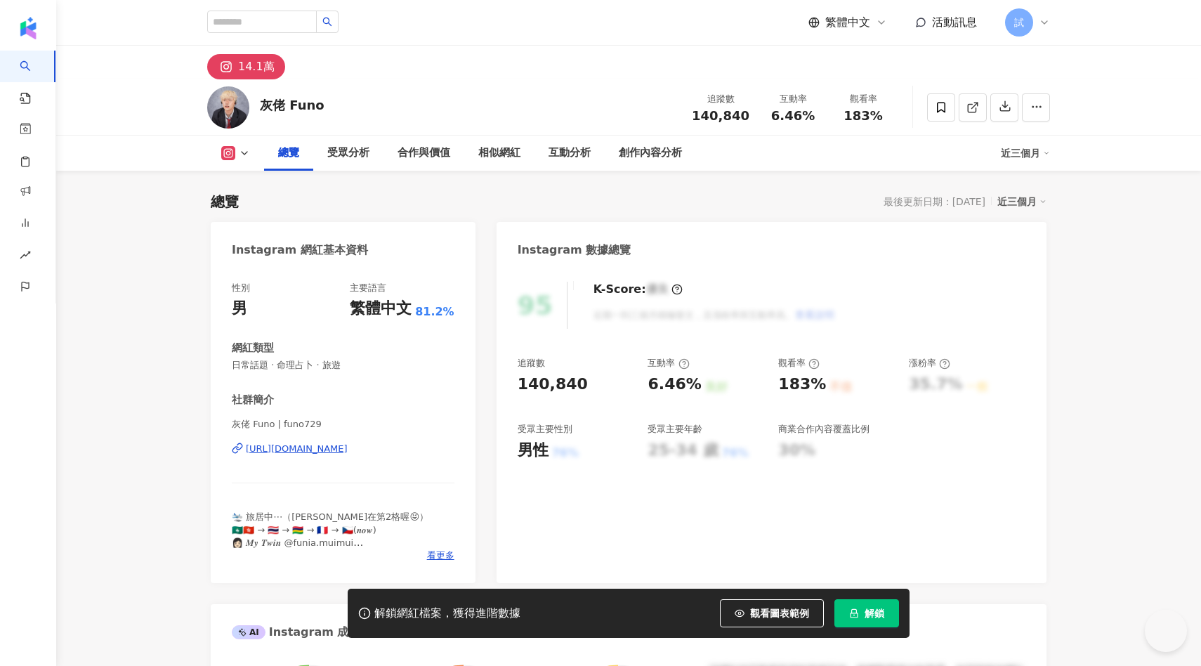
click at [856, 607] on button "解鎖" at bounding box center [866, 613] width 65 height 28
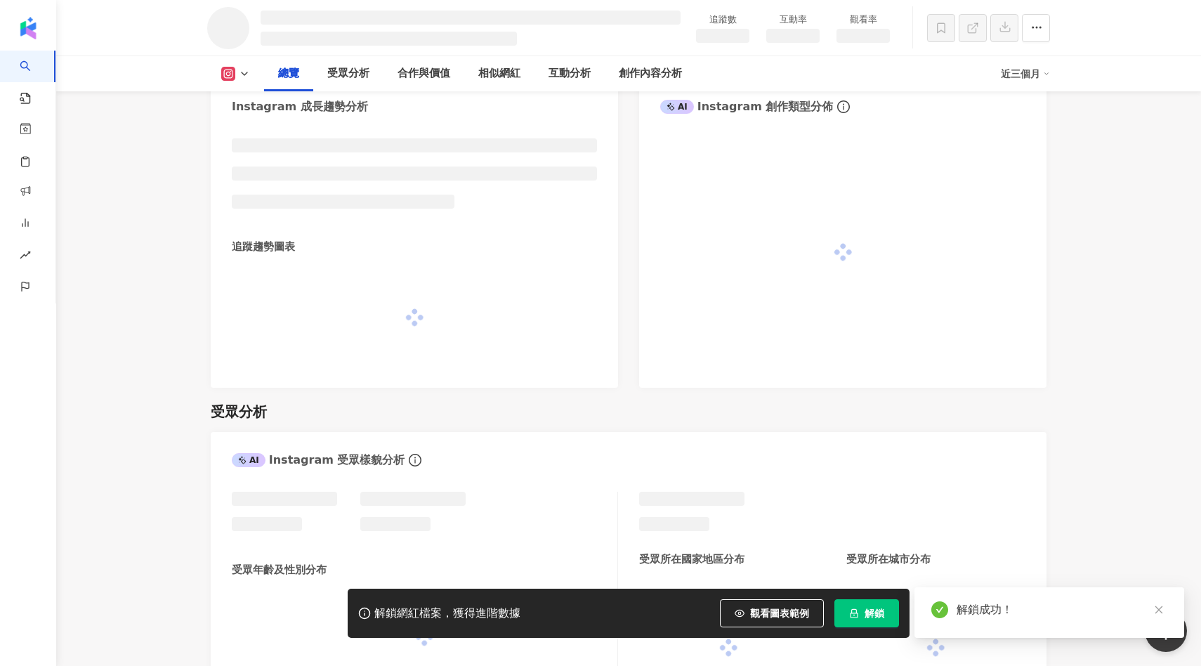
scroll to position [768, 0]
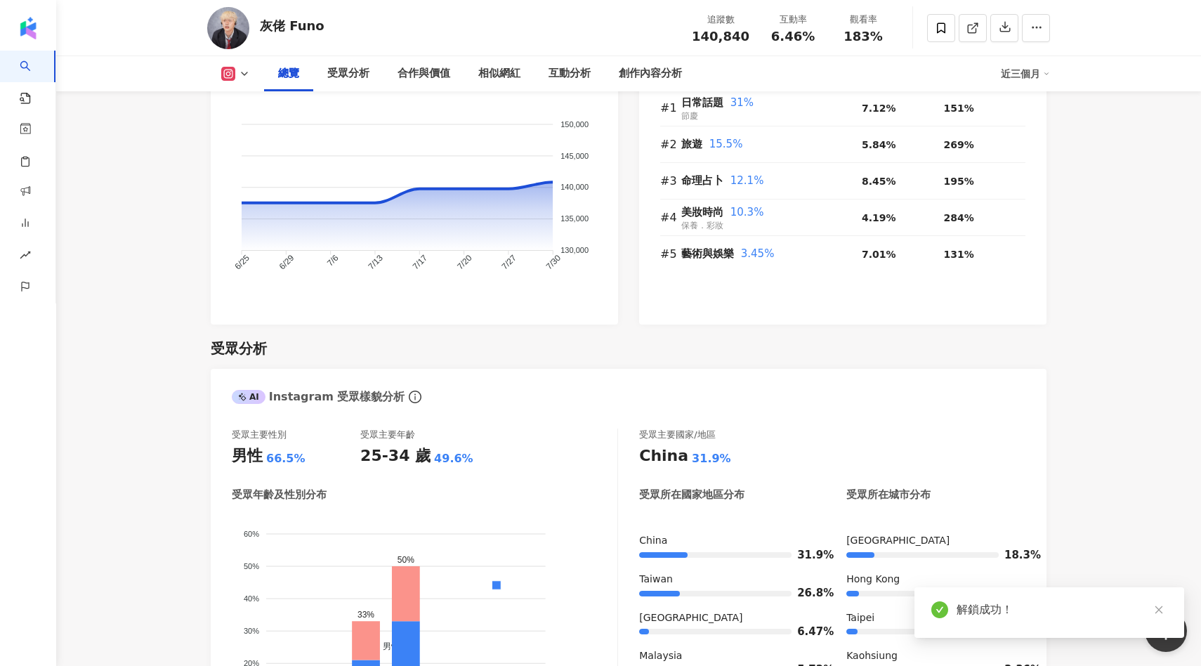
scroll to position [1323, 0]
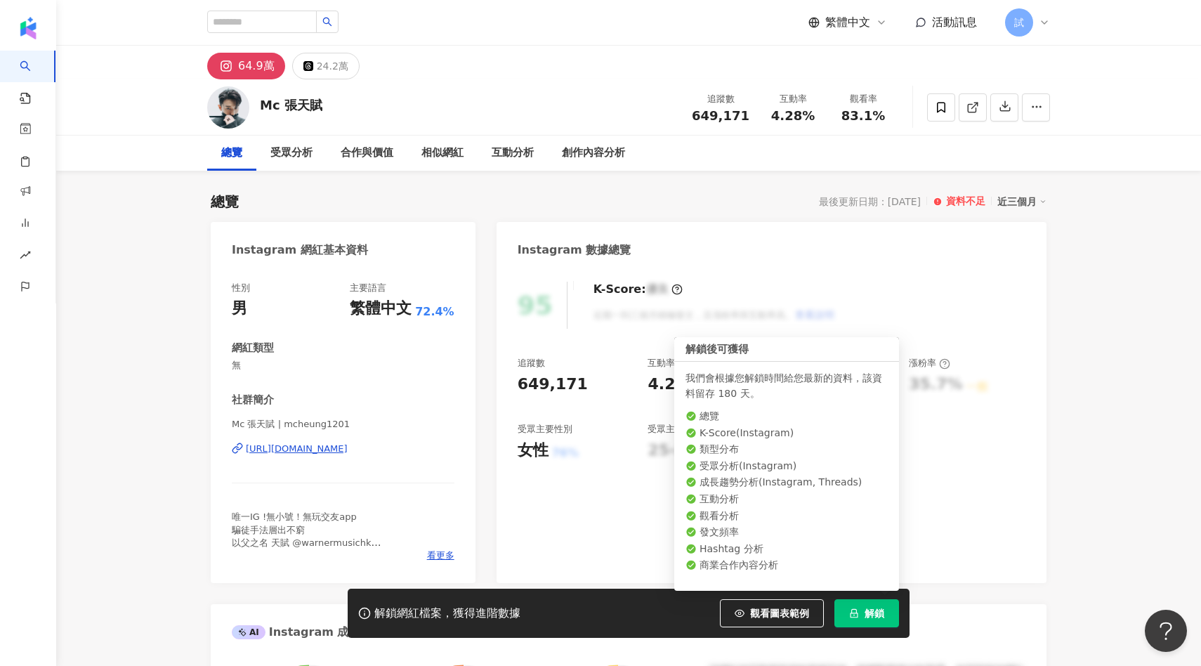
click at [891, 605] on button "解鎖" at bounding box center [866, 613] width 65 height 28
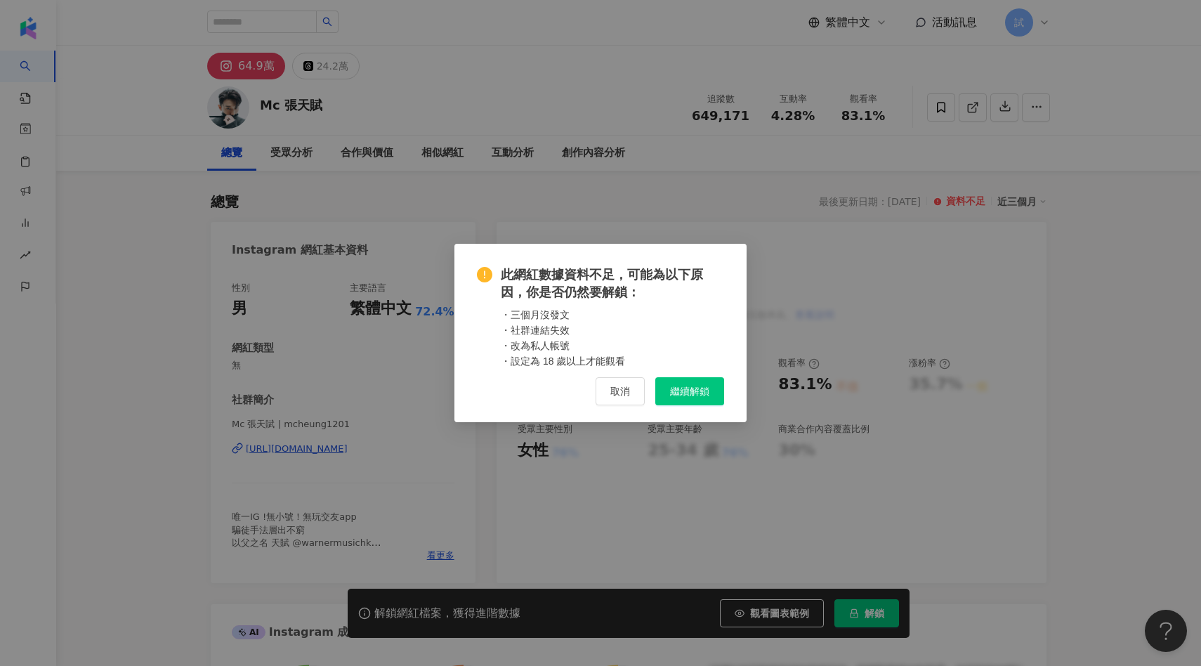
click at [671, 398] on button "繼續解鎖" at bounding box center [689, 391] width 69 height 28
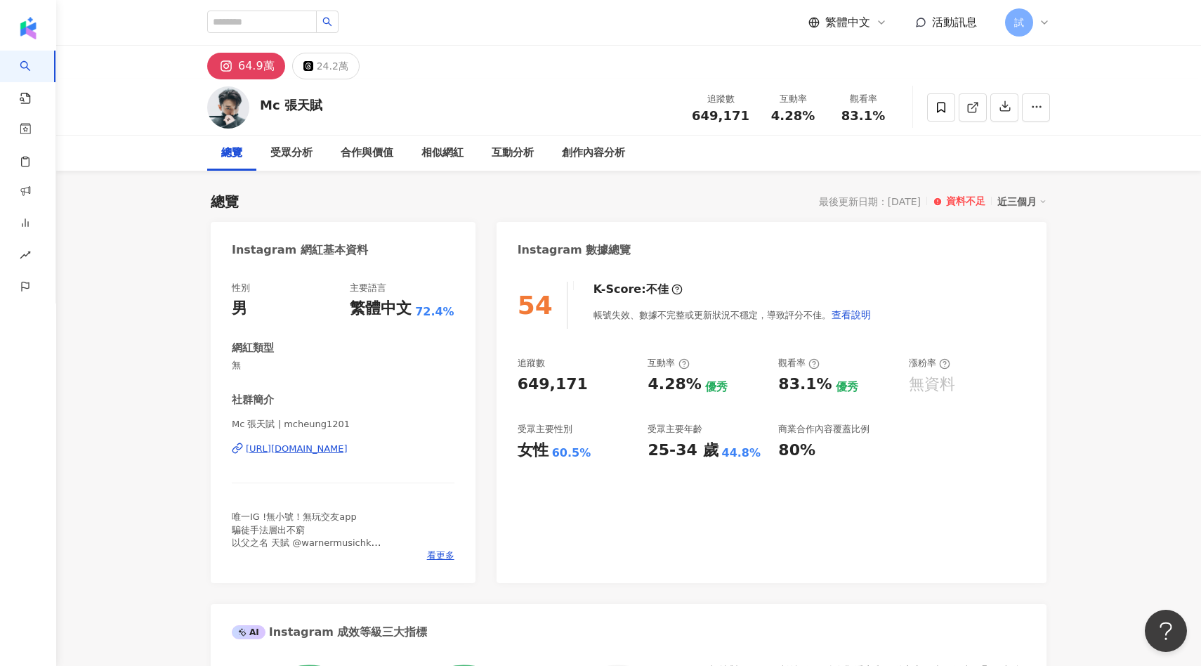
click at [938, 201] on circle at bounding box center [937, 201] width 8 height 8
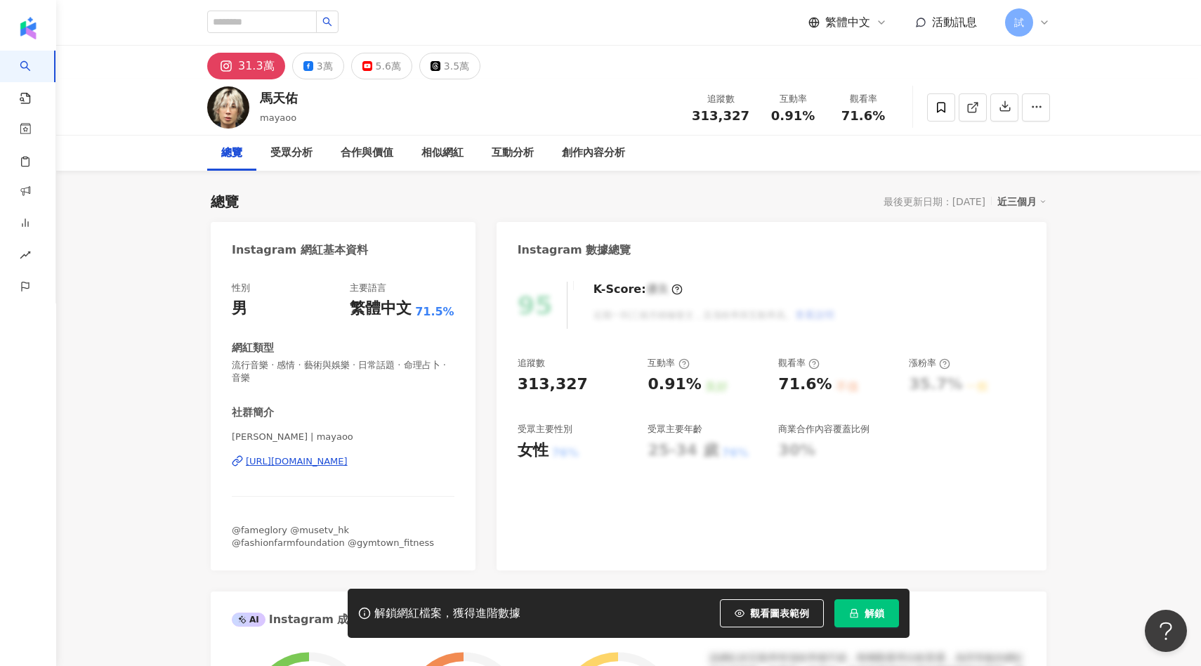
click at [872, 615] on span "解鎖" at bounding box center [875, 613] width 20 height 11
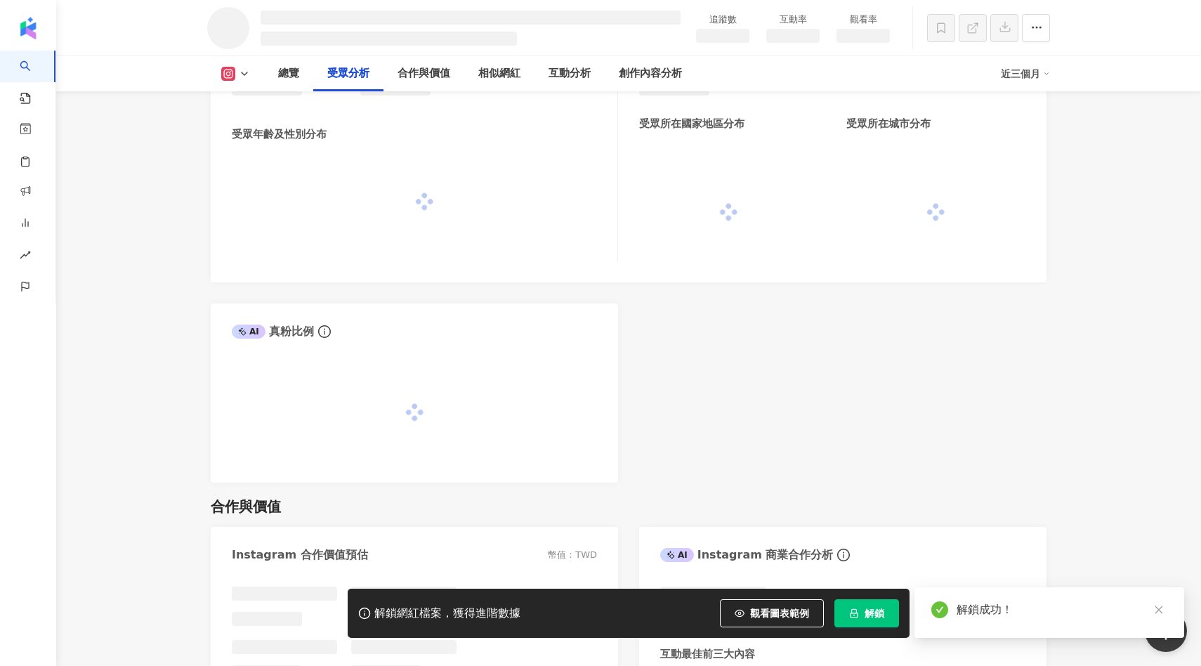
scroll to position [1179, 0]
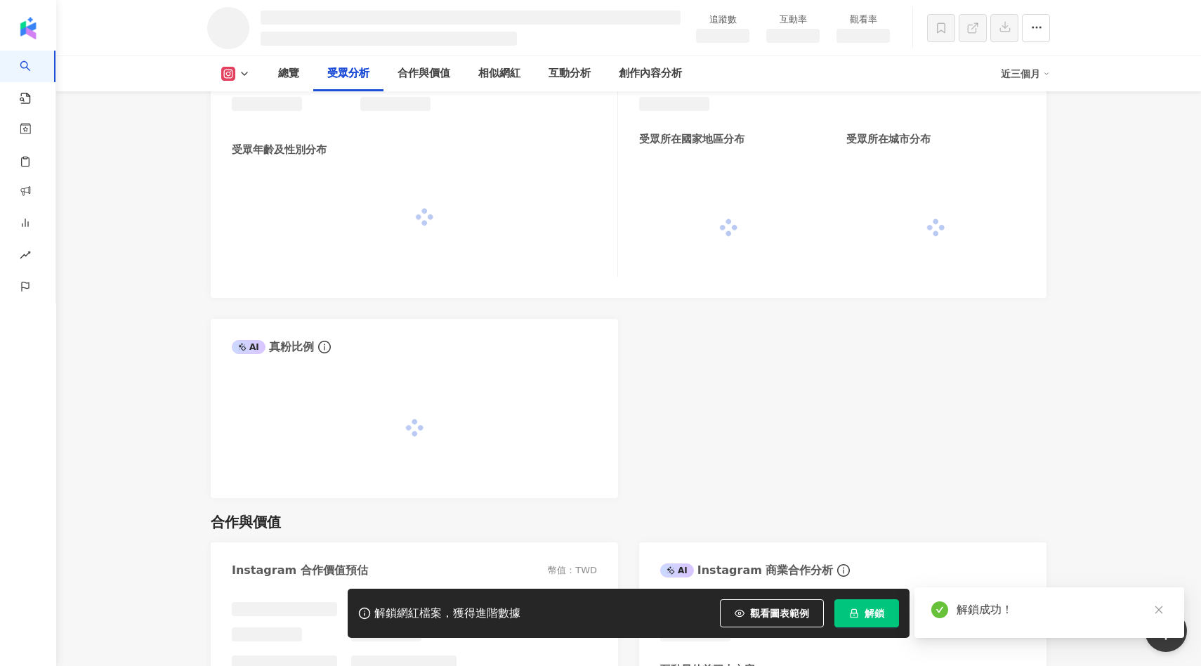
drag, startPoint x: 777, startPoint y: 38, endPoint x: 806, endPoint y: 39, distance: 29.5
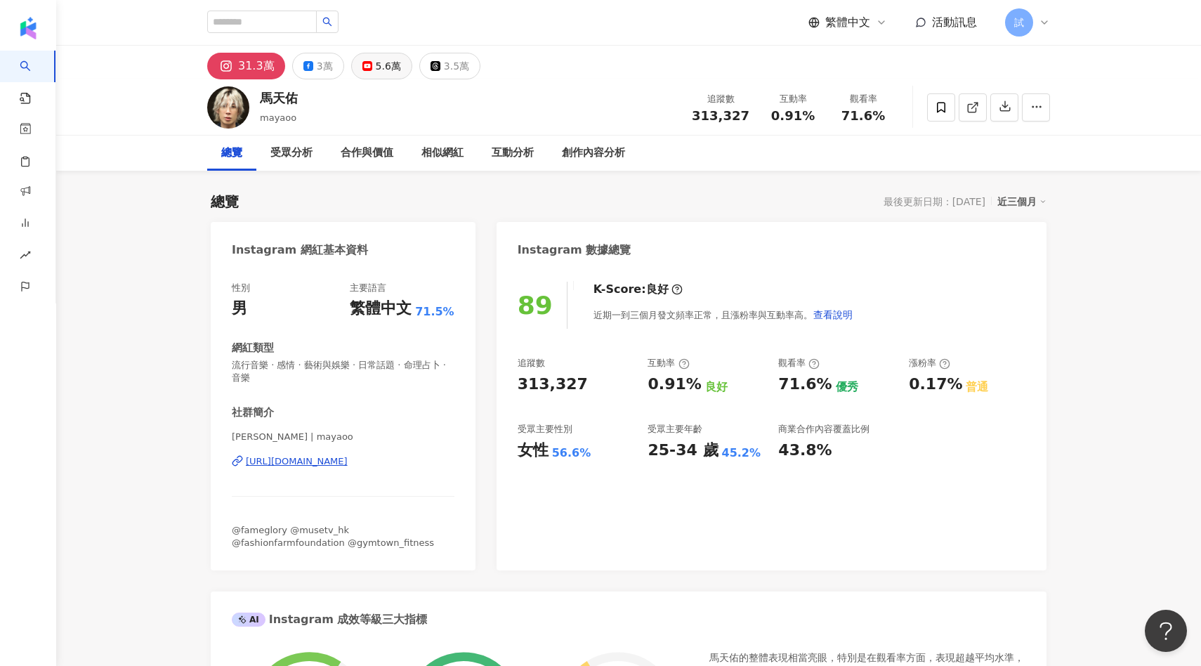
click at [392, 74] on div "5.6萬" at bounding box center [388, 66] width 25 height 20
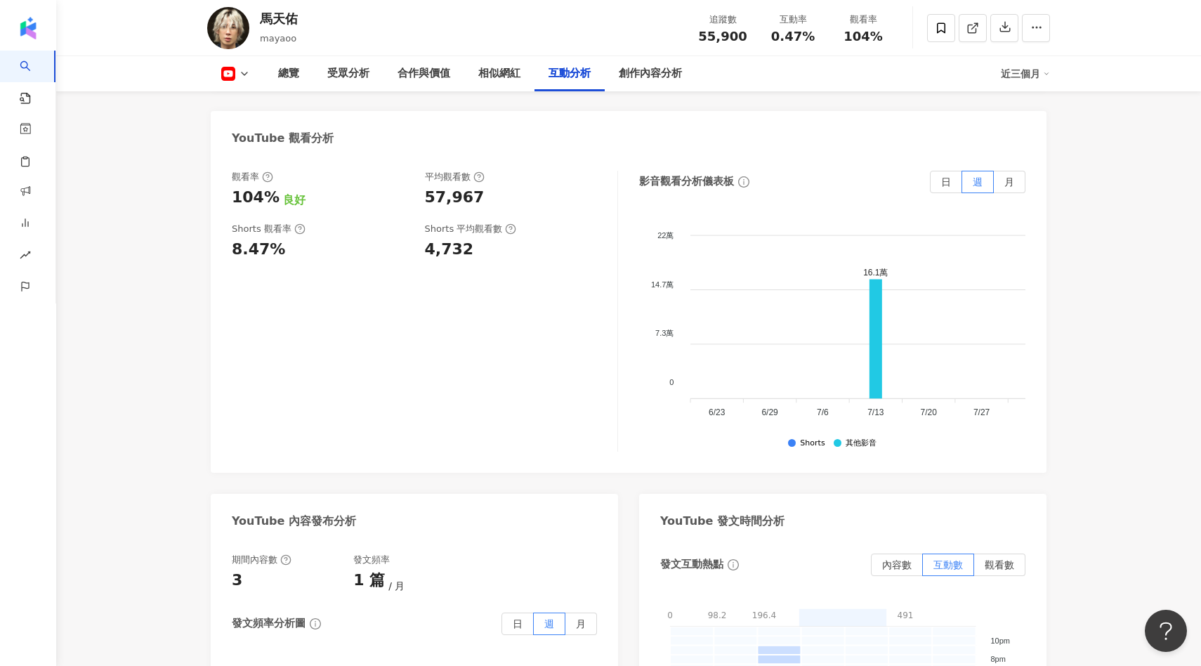
scroll to position [2649, 0]
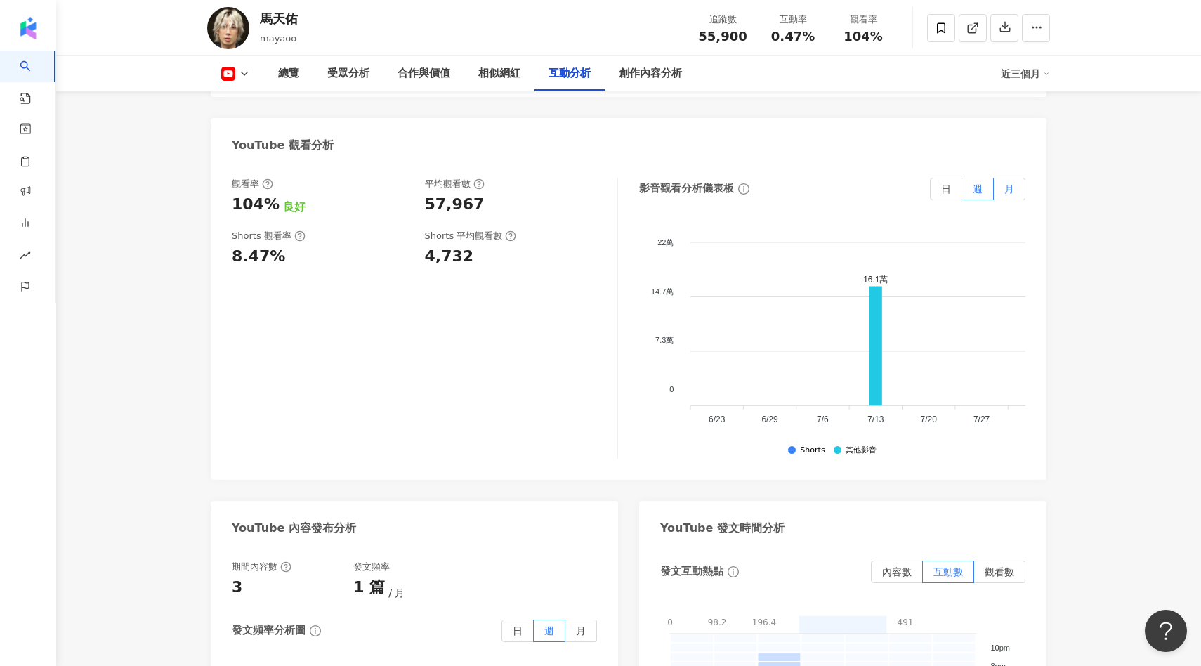
click at [1009, 178] on label "月" at bounding box center [1010, 189] width 32 height 22
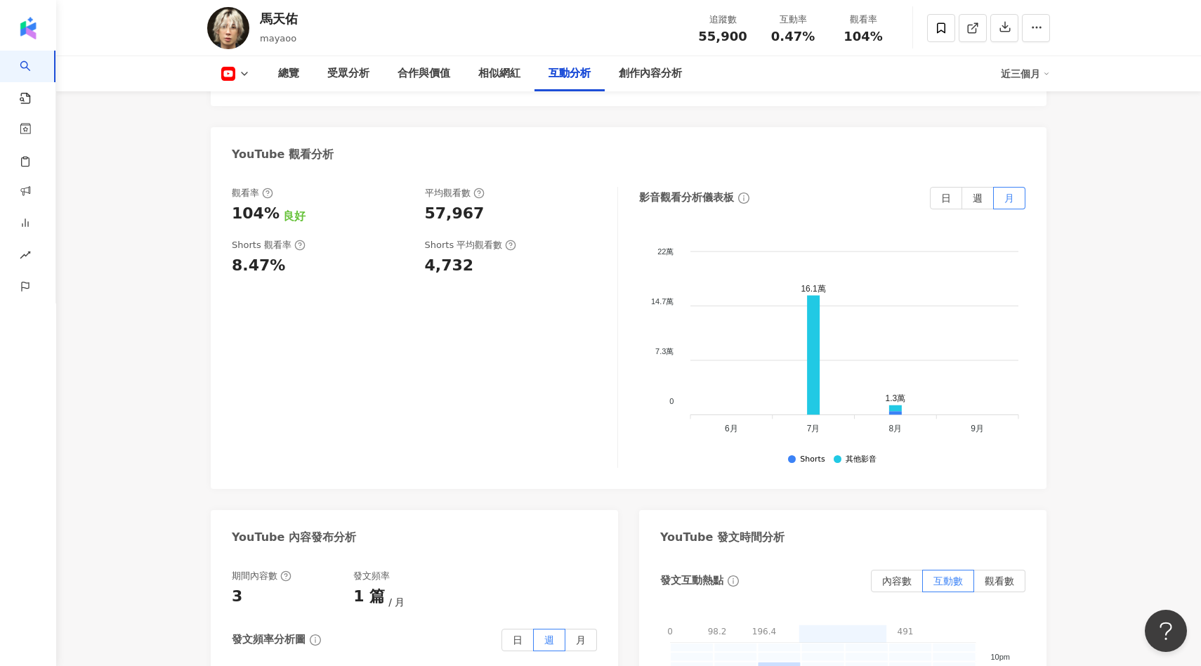
scroll to position [2643, 0]
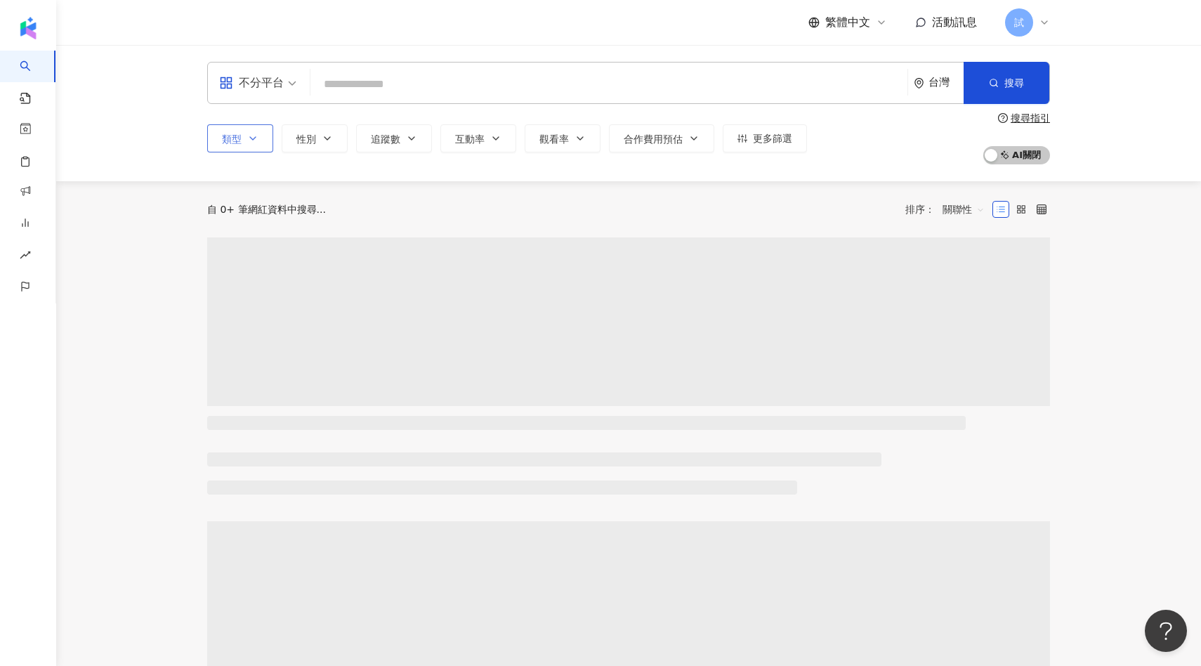
click at [249, 139] on icon "button" at bounding box center [252, 138] width 11 height 11
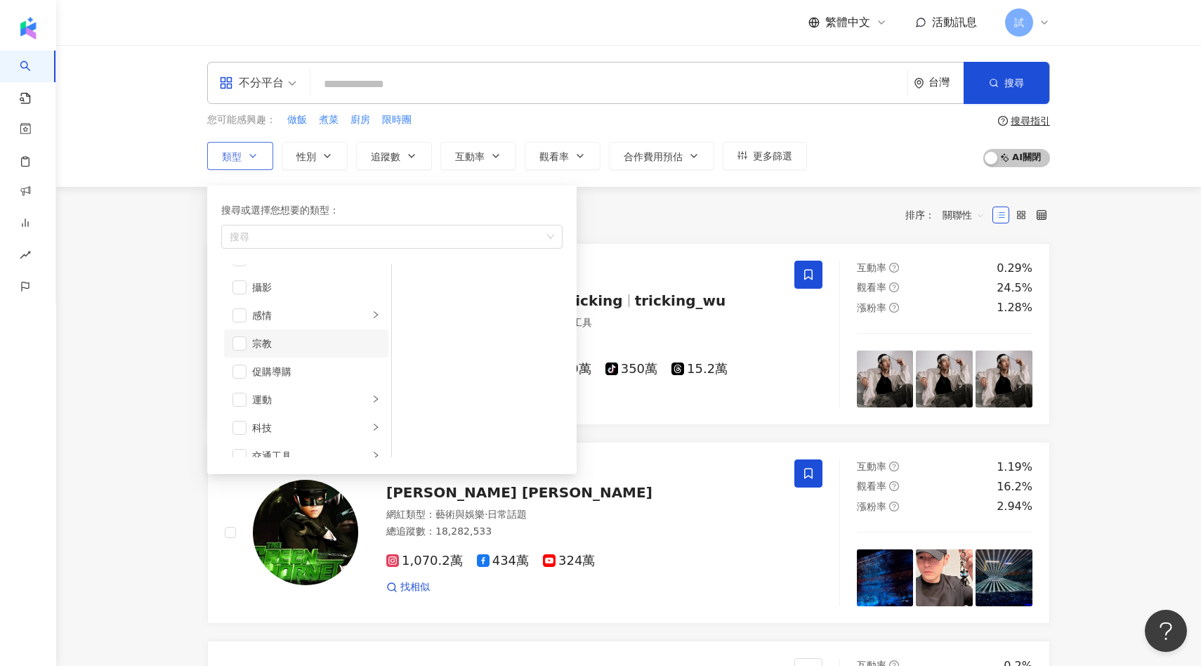
scroll to position [417, 0]
click at [243, 320] on li "感情" at bounding box center [306, 313] width 164 height 28
click at [240, 315] on span "button" at bounding box center [239, 313] width 14 height 14
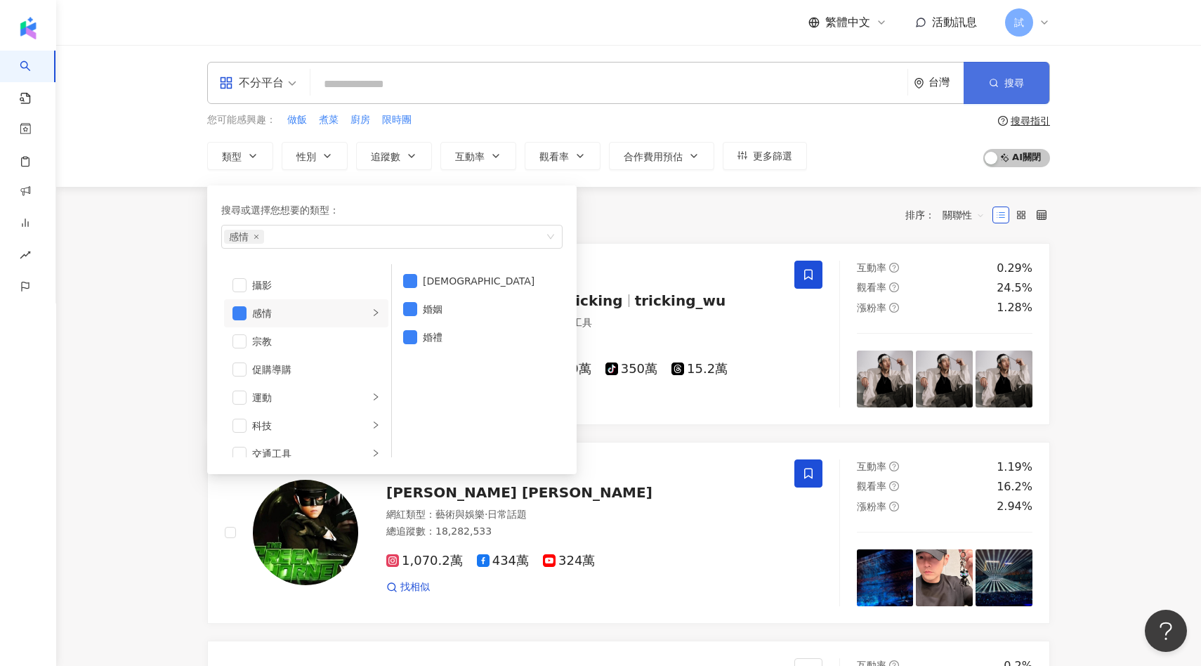
click at [980, 102] on button "搜尋" at bounding box center [1007, 83] width 86 height 42
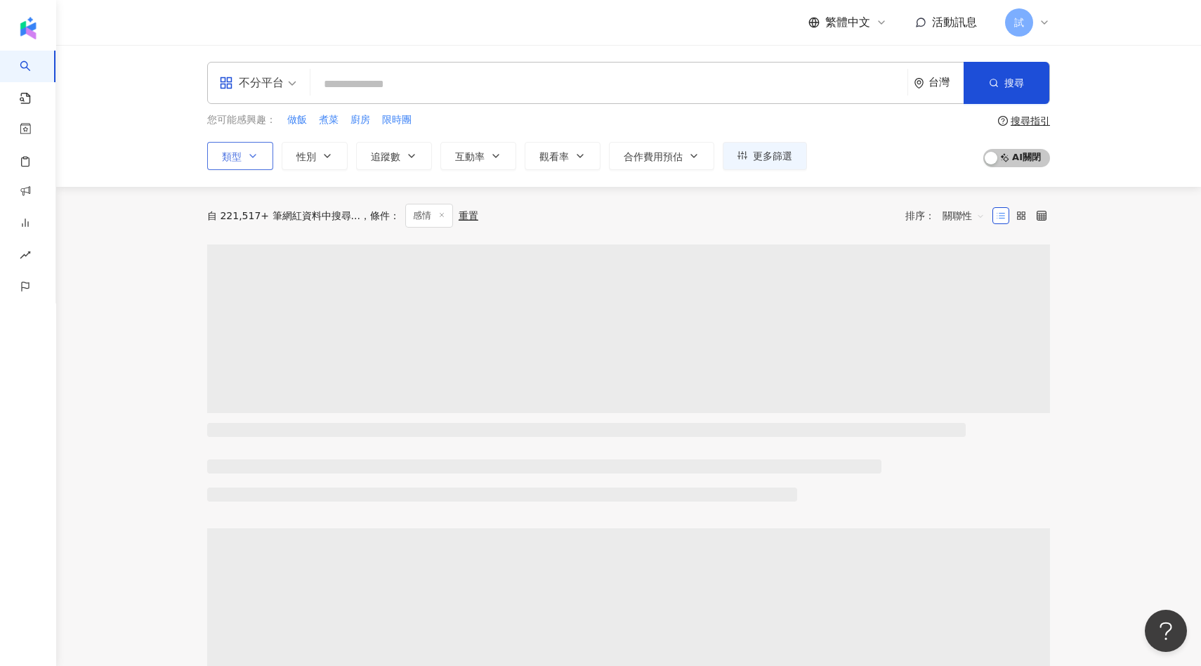
click at [256, 156] on icon "button" at bounding box center [252, 155] width 11 height 11
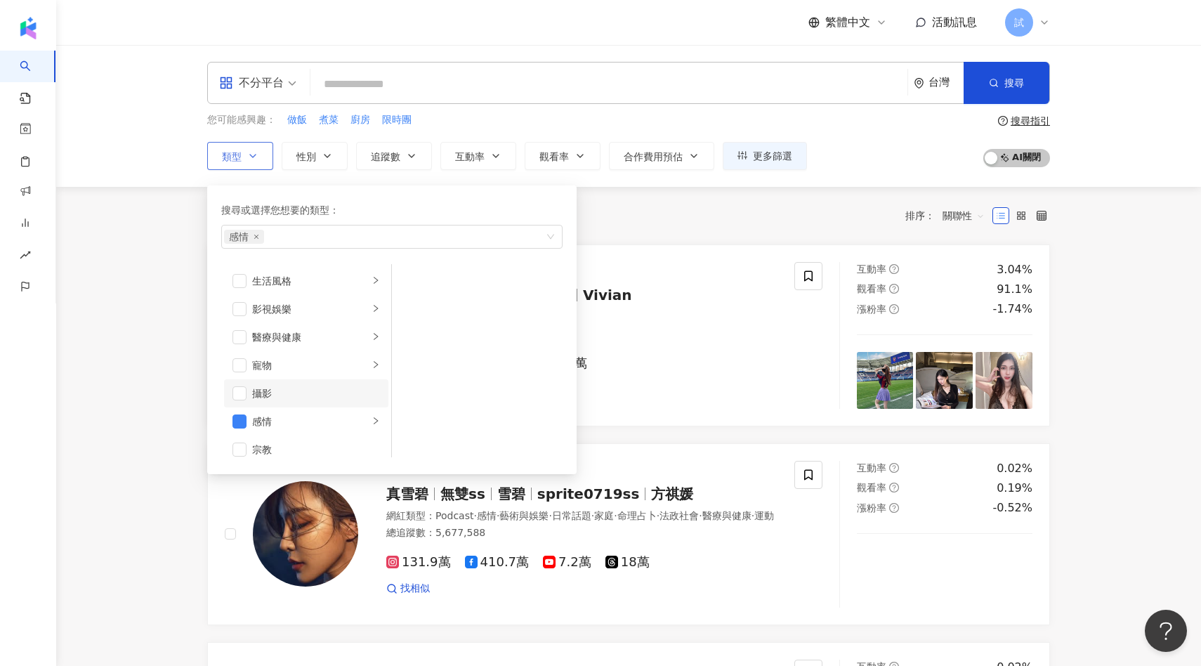
scroll to position [373, 0]
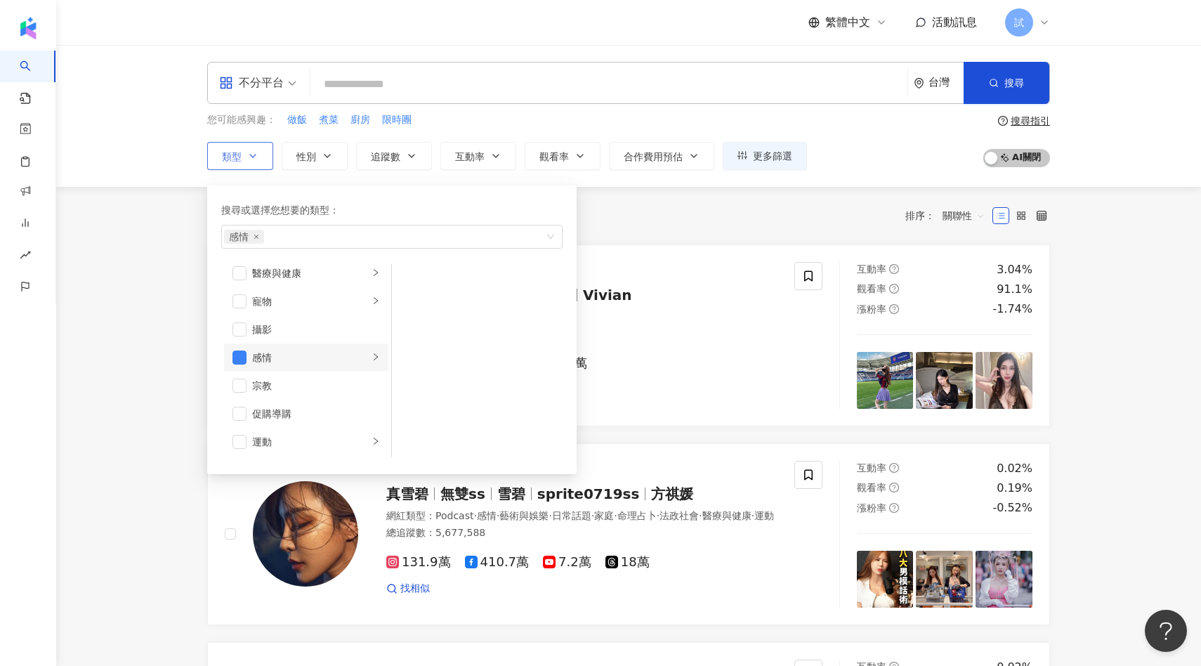
click at [321, 358] on div "感情" at bounding box center [310, 357] width 117 height 15
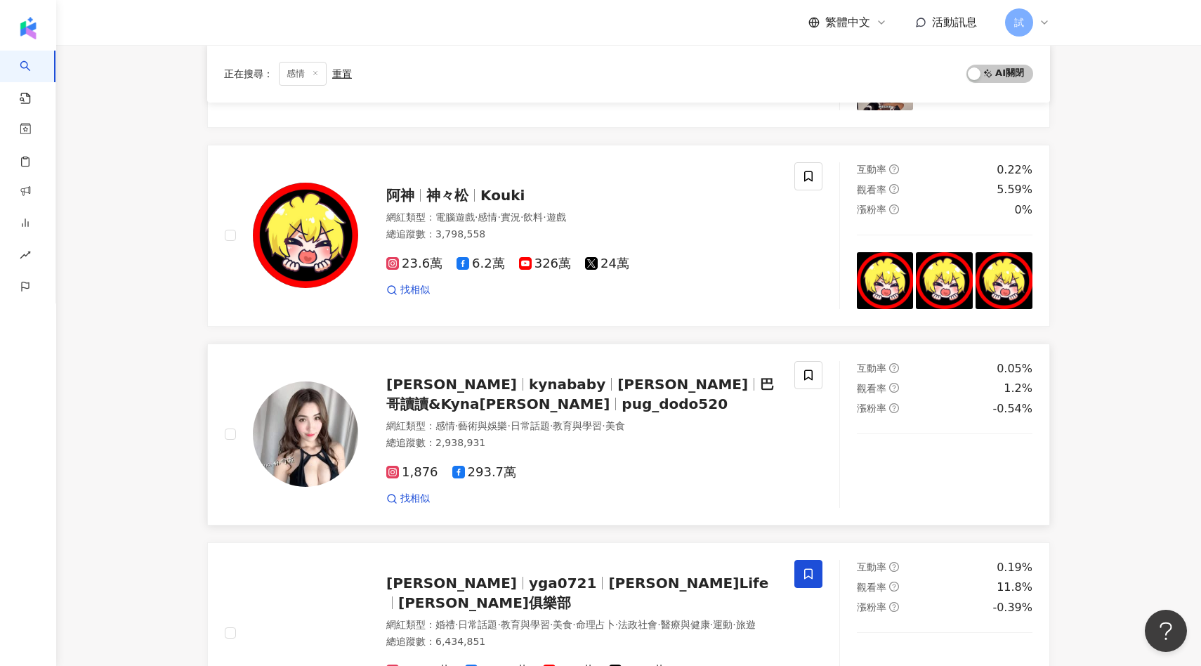
scroll to position [0, 0]
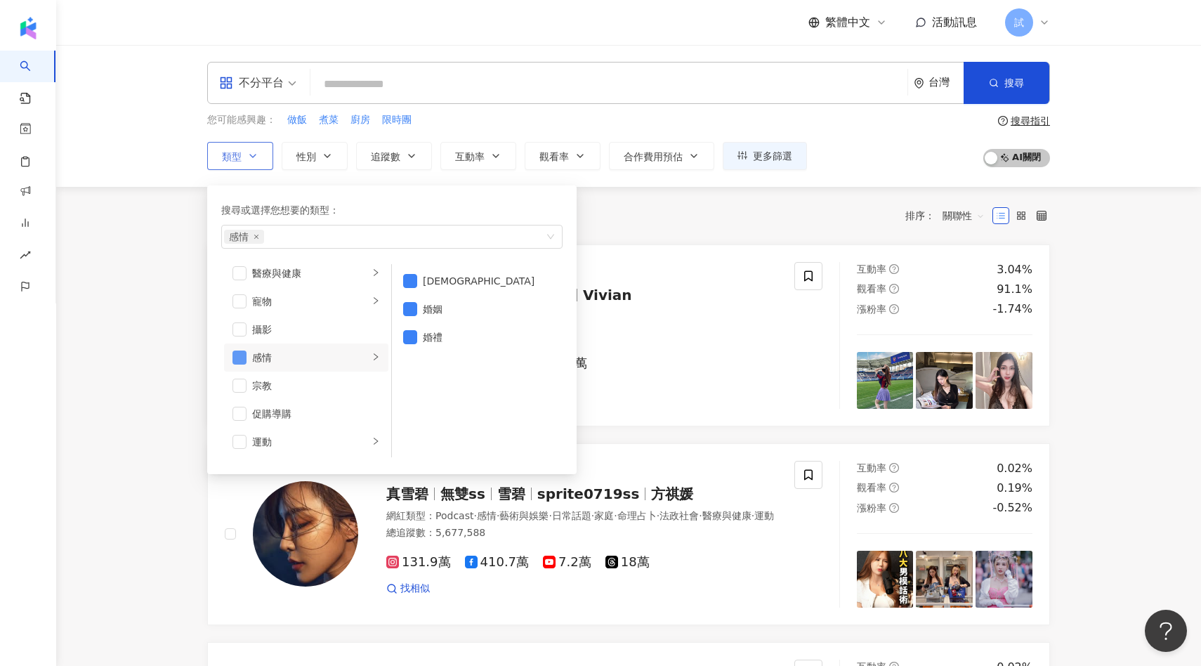
click at [234, 356] on span "button" at bounding box center [239, 357] width 14 height 14
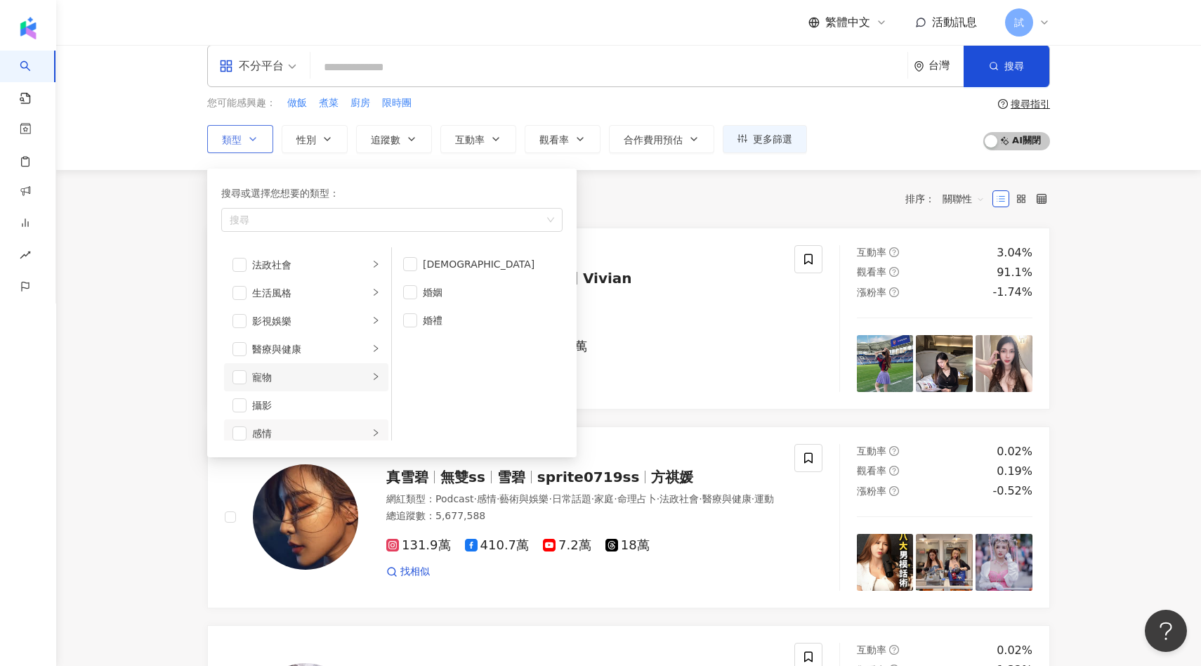
scroll to position [279, 0]
click at [242, 348] on span "button" at bounding box center [239, 350] width 14 height 14
click at [359, 348] on div "醫療與健康" at bounding box center [310, 350] width 117 height 15
click at [414, 267] on span "button" at bounding box center [410, 264] width 14 height 14
click at [415, 292] on span "button" at bounding box center [410, 292] width 14 height 14
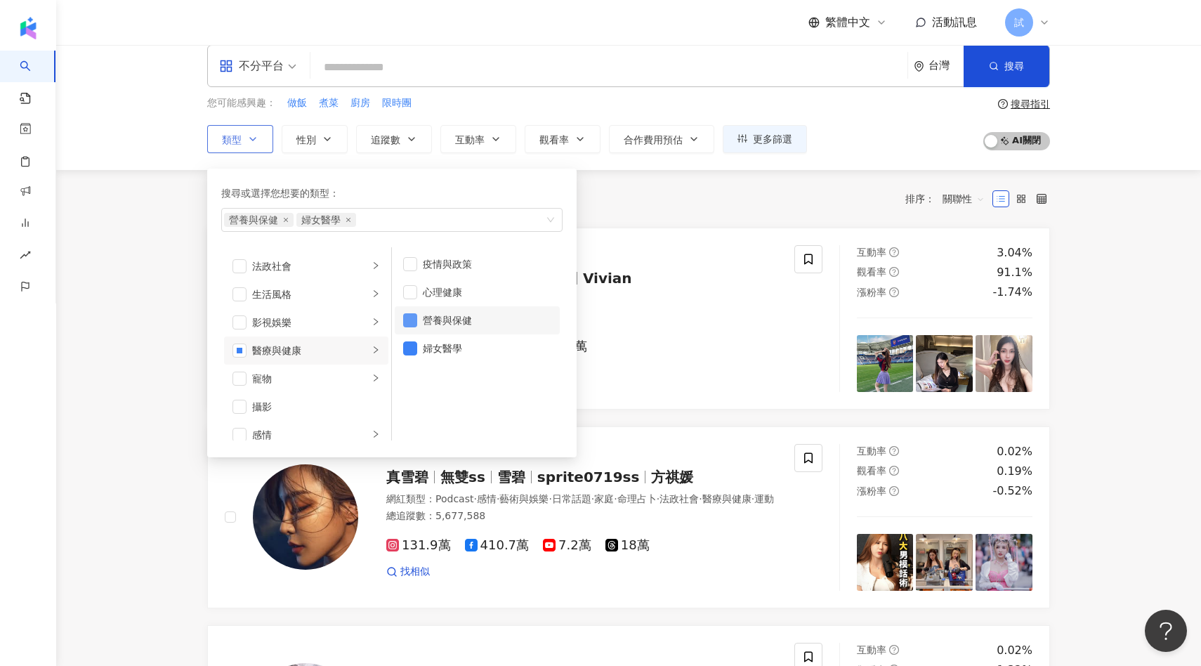
click at [414, 315] on span "button" at bounding box center [410, 320] width 14 height 14
click at [616, 210] on div "共 10,000+ 筆 條件 ： 感情 重置 排序： 關聯性" at bounding box center [628, 199] width 843 height 24
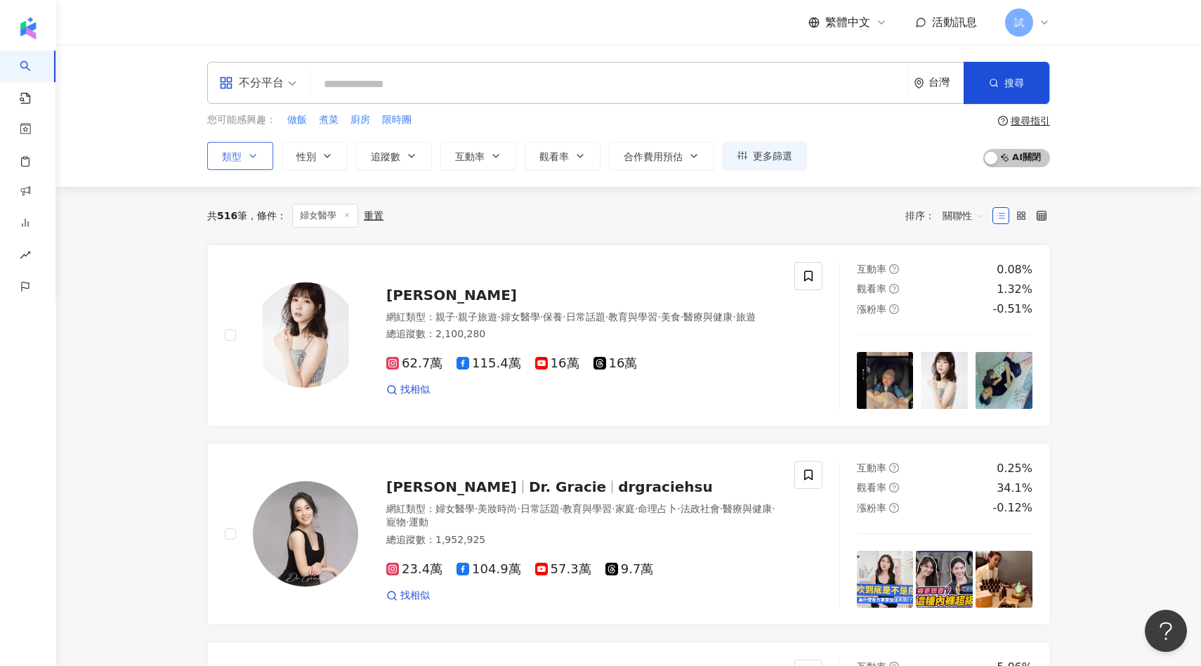
click at [242, 154] on button "類型" at bounding box center [240, 156] width 66 height 28
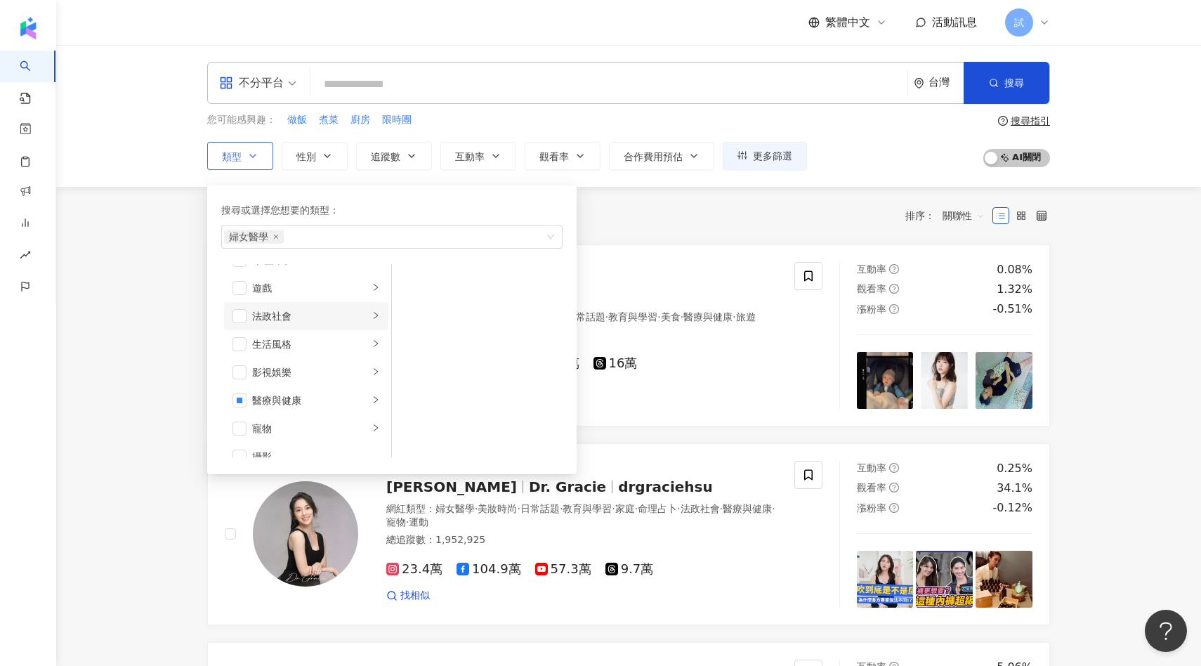
scroll to position [251, 0]
click at [289, 400] on div "醫療與健康" at bounding box center [310, 395] width 117 height 15
